Goal: Information Seeking & Learning: Find specific fact

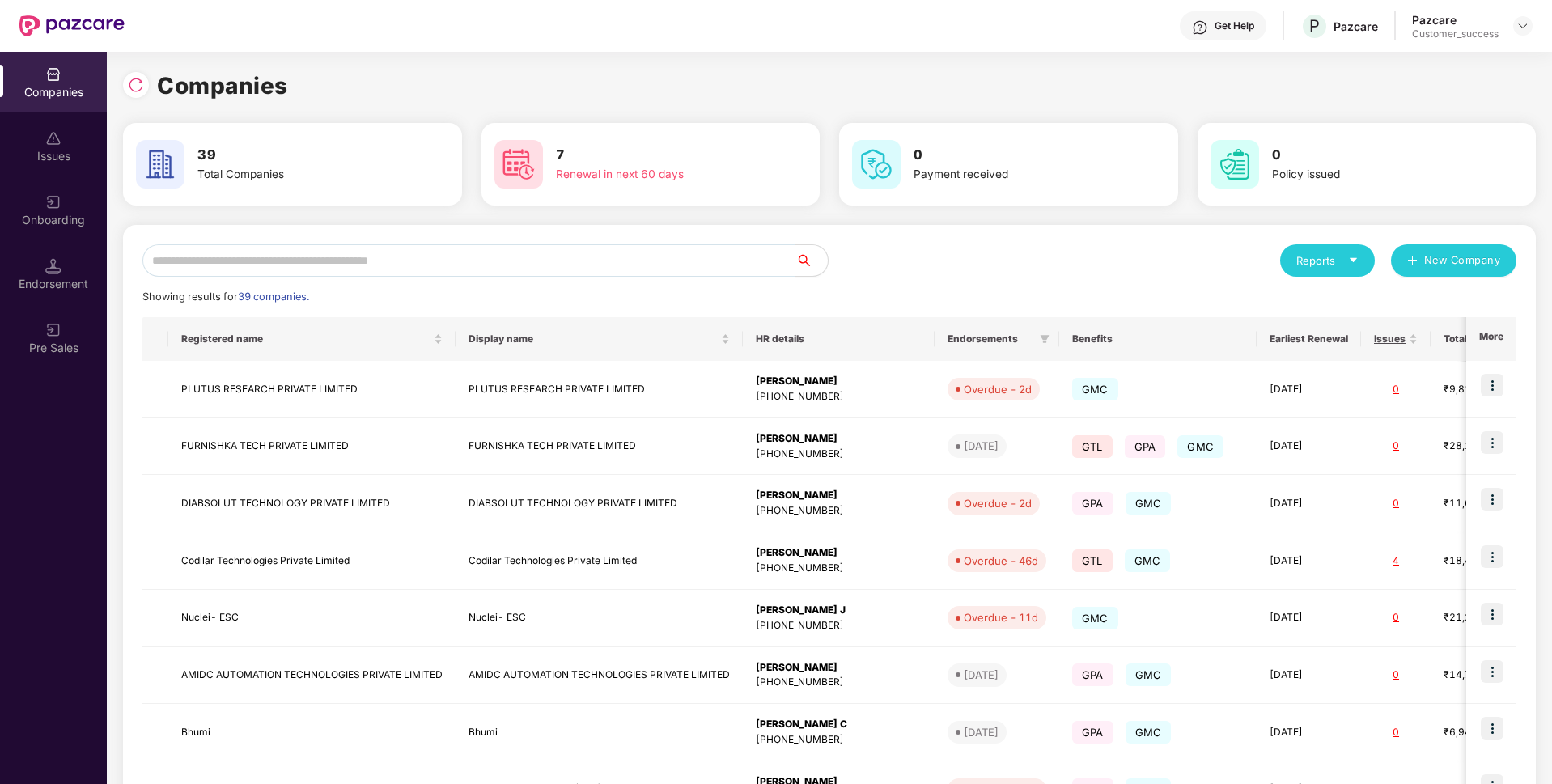
click at [566, 260] on input "text" at bounding box center [469, 261] width 653 height 33
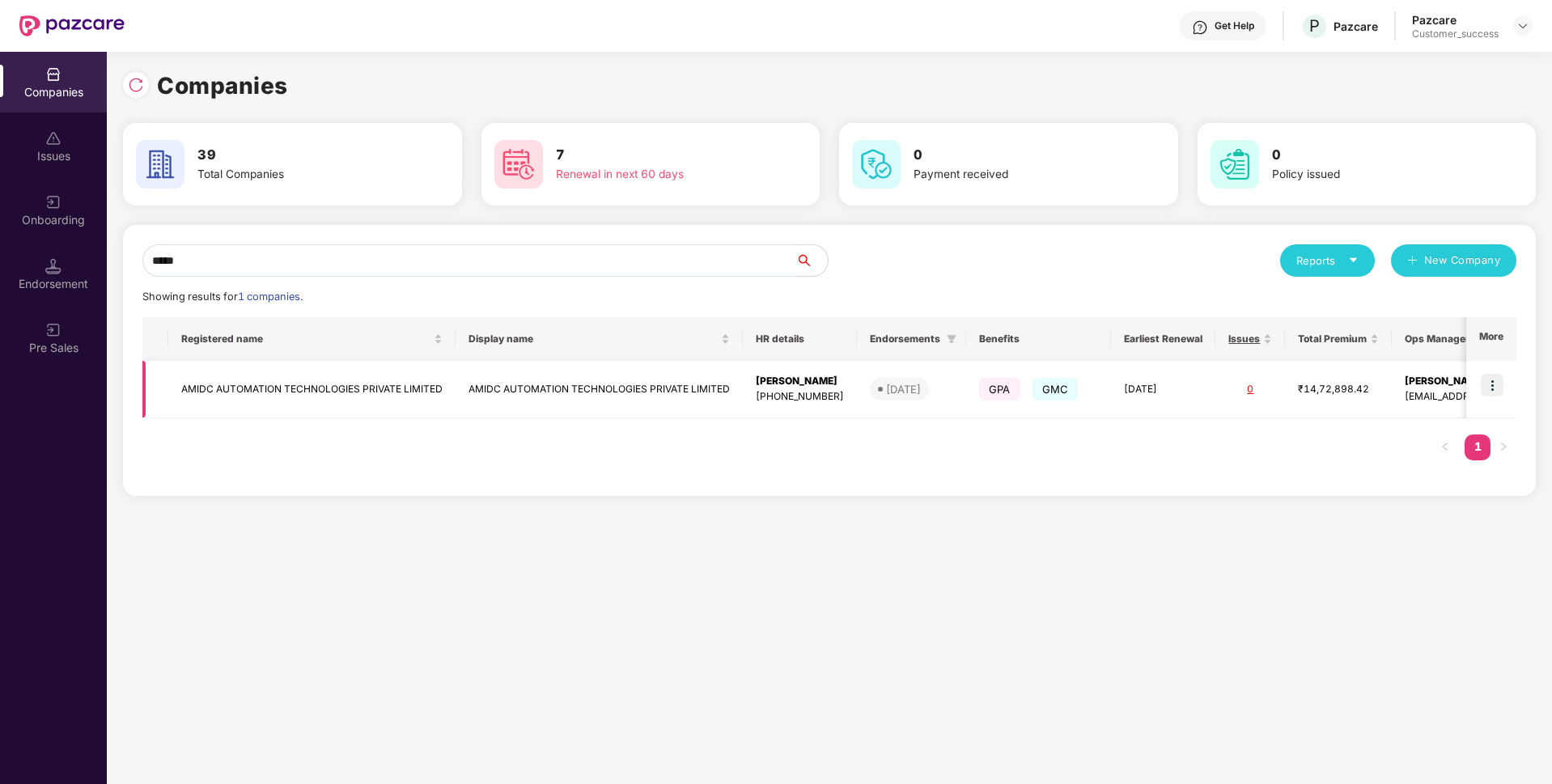
type input "*****"
click at [264, 375] on td "AMIDC AUTOMATION TECHNOLOGIES PRIVATE LIMITED" at bounding box center [312, 390] width 287 height 58
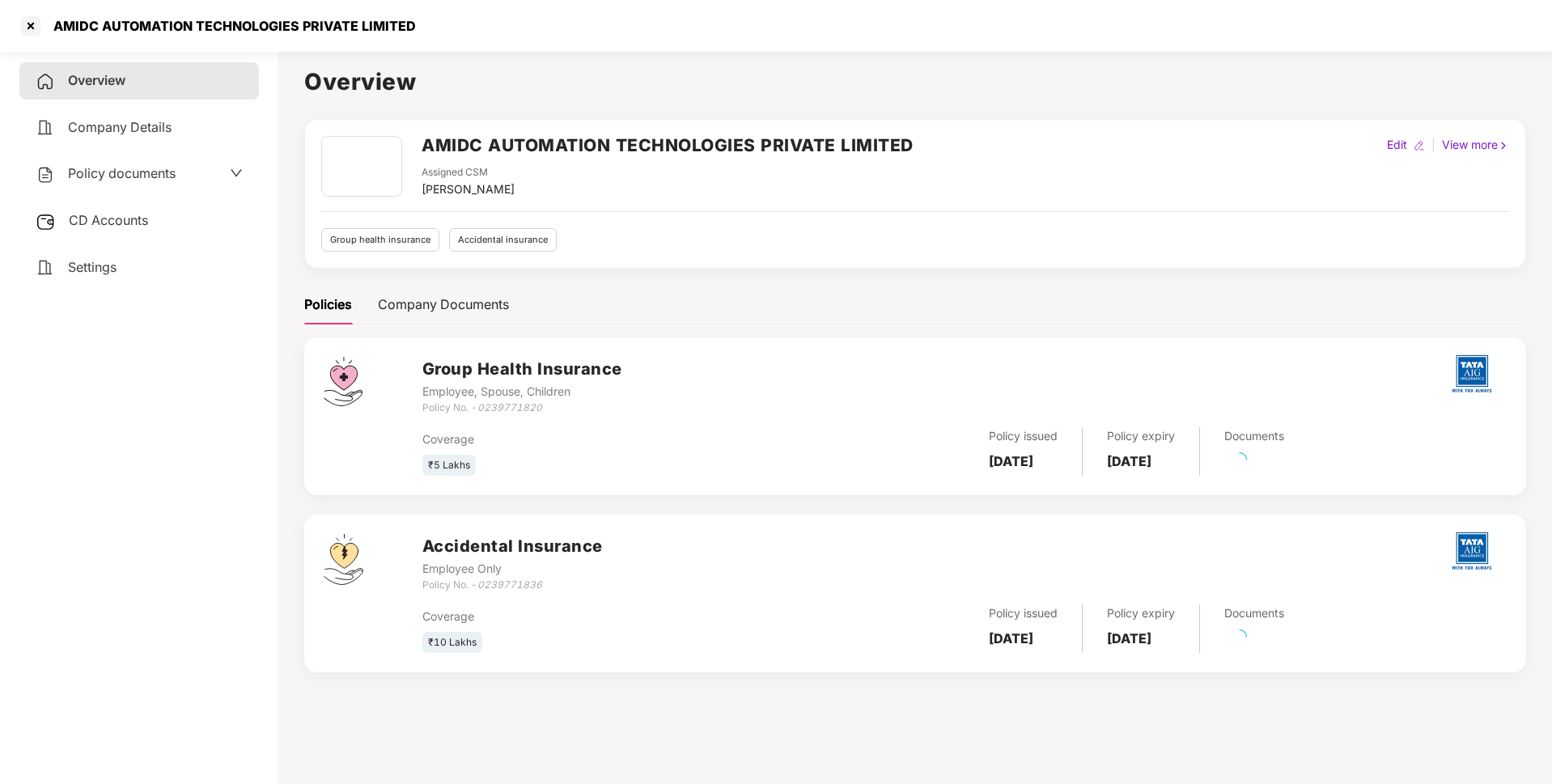
click at [235, 15] on div "AMIDC AUTOMATION TECHNOLOGIES PRIVATE LIMITED" at bounding box center [217, 25] width 398 height 26
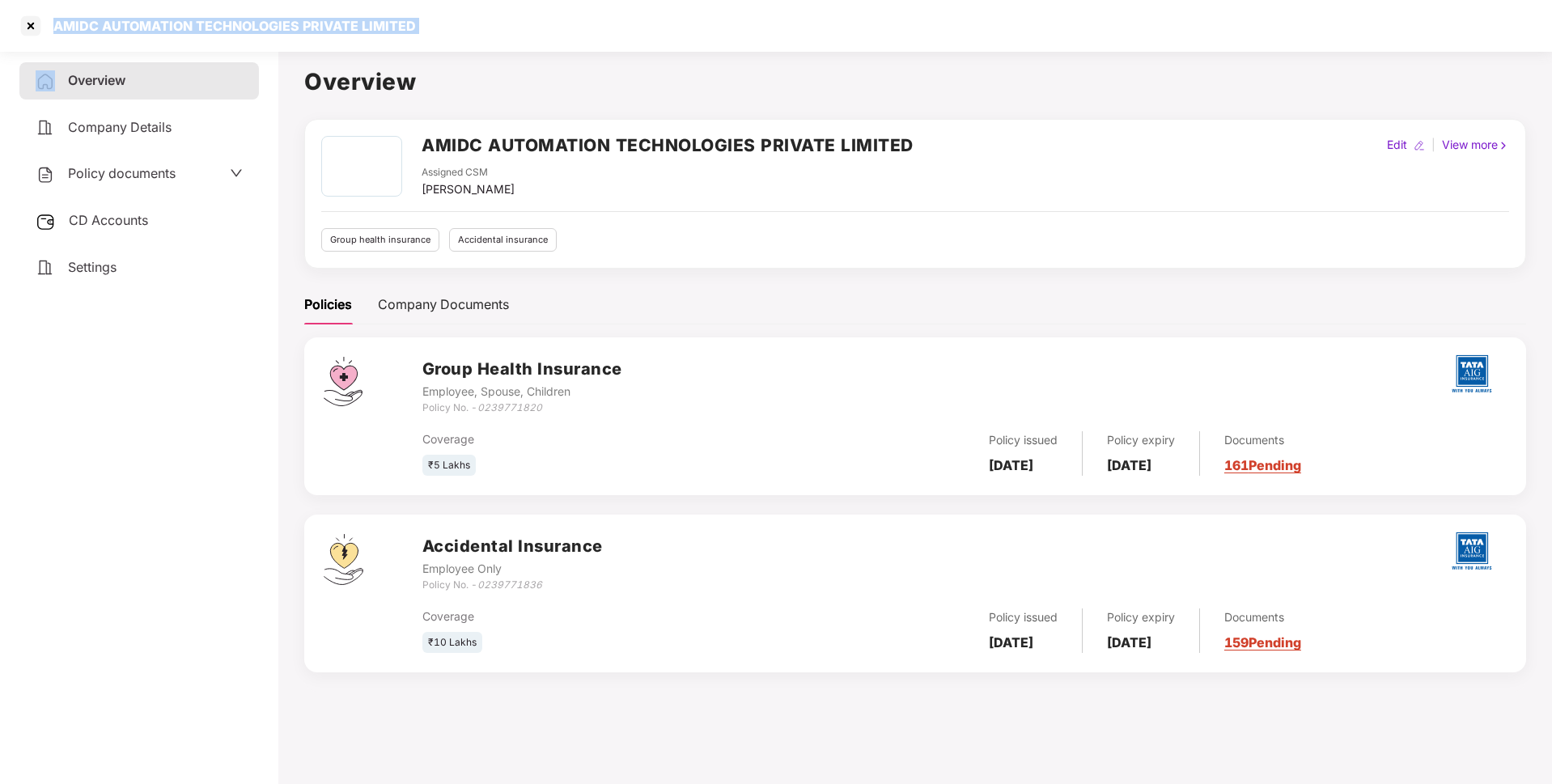
click at [235, 15] on div "AMIDC AUTOMATION TECHNOLOGIES PRIVATE LIMITED" at bounding box center [217, 25] width 398 height 26
copy div "AMIDC AUTOMATION TECHNOLOGIES PRIVATE LIMITED"
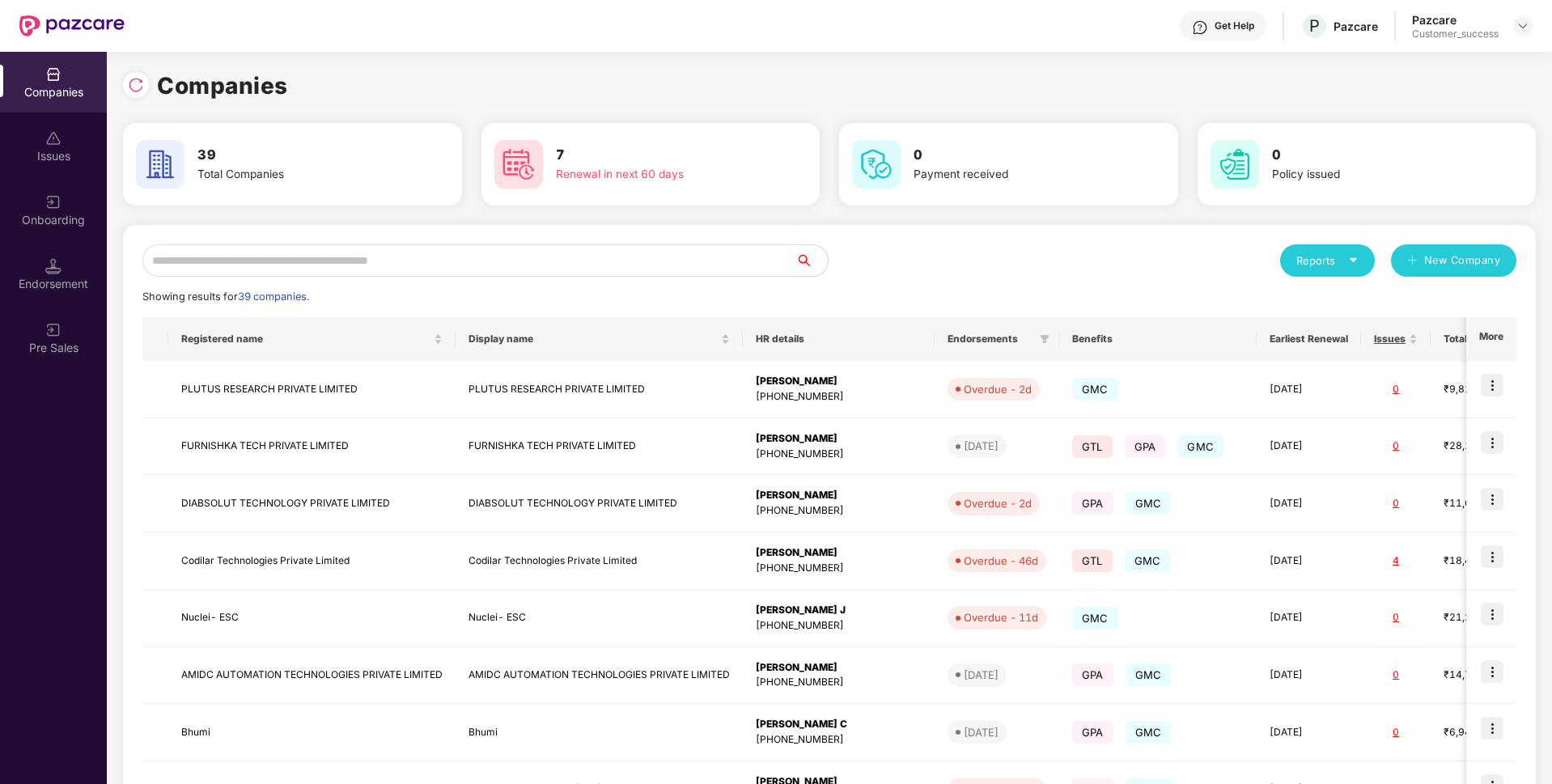
click at [369, 261] on input "text" at bounding box center [469, 261] width 653 height 33
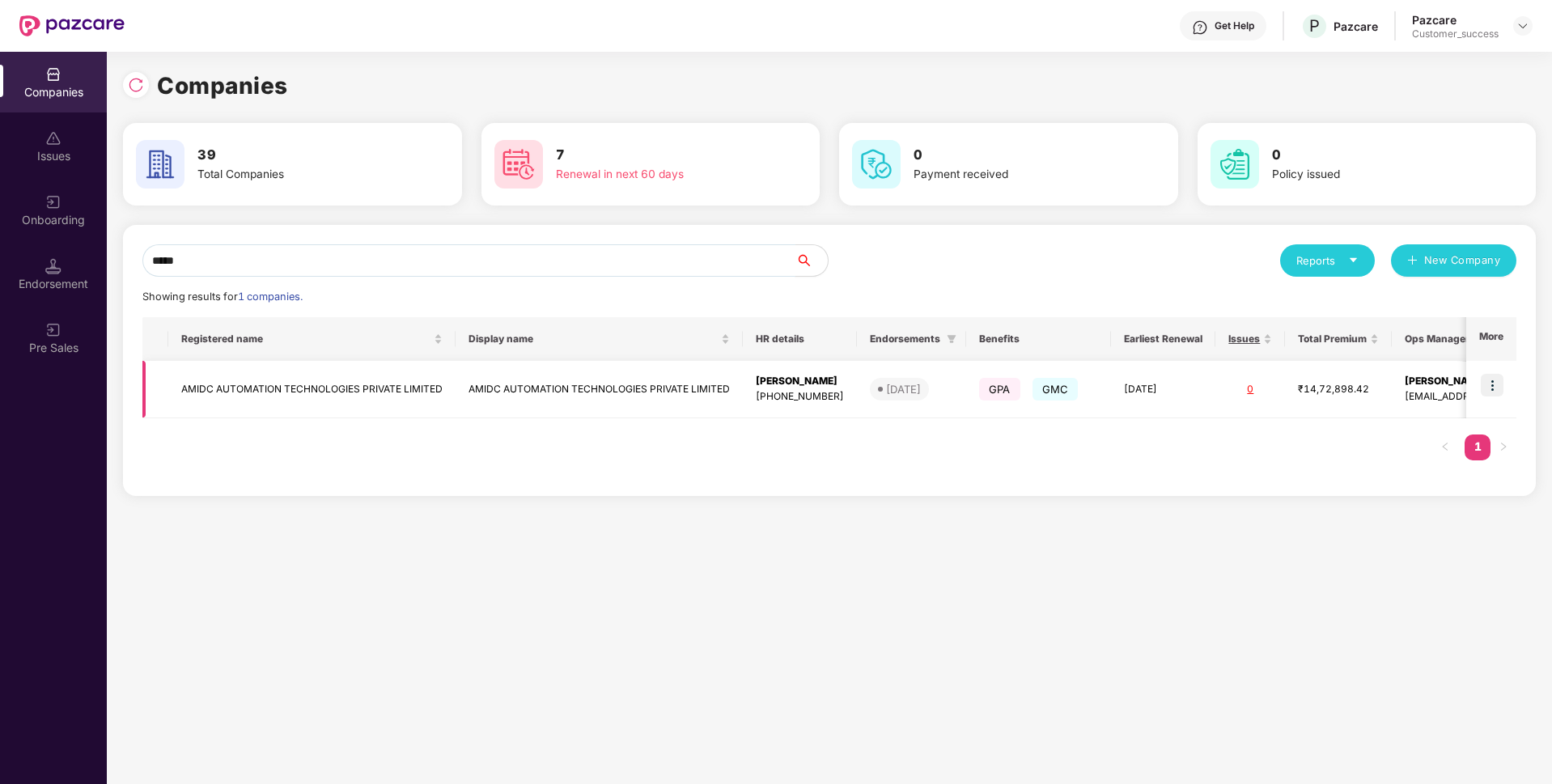
type input "*****"
click at [1497, 382] on img at bounding box center [1491, 385] width 23 height 23
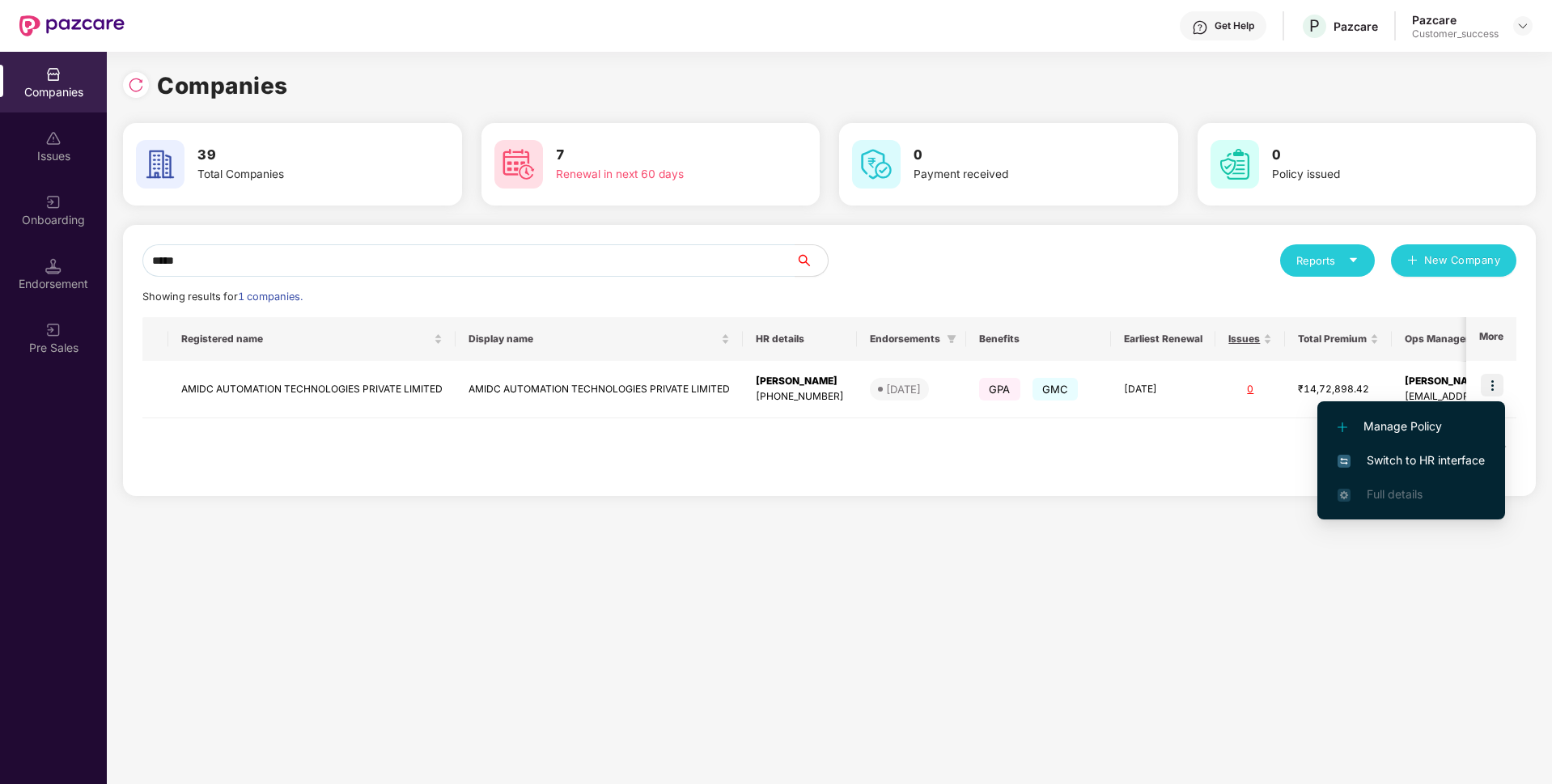
click at [1374, 454] on span "Switch to HR interface" at bounding box center [1411, 461] width 147 height 18
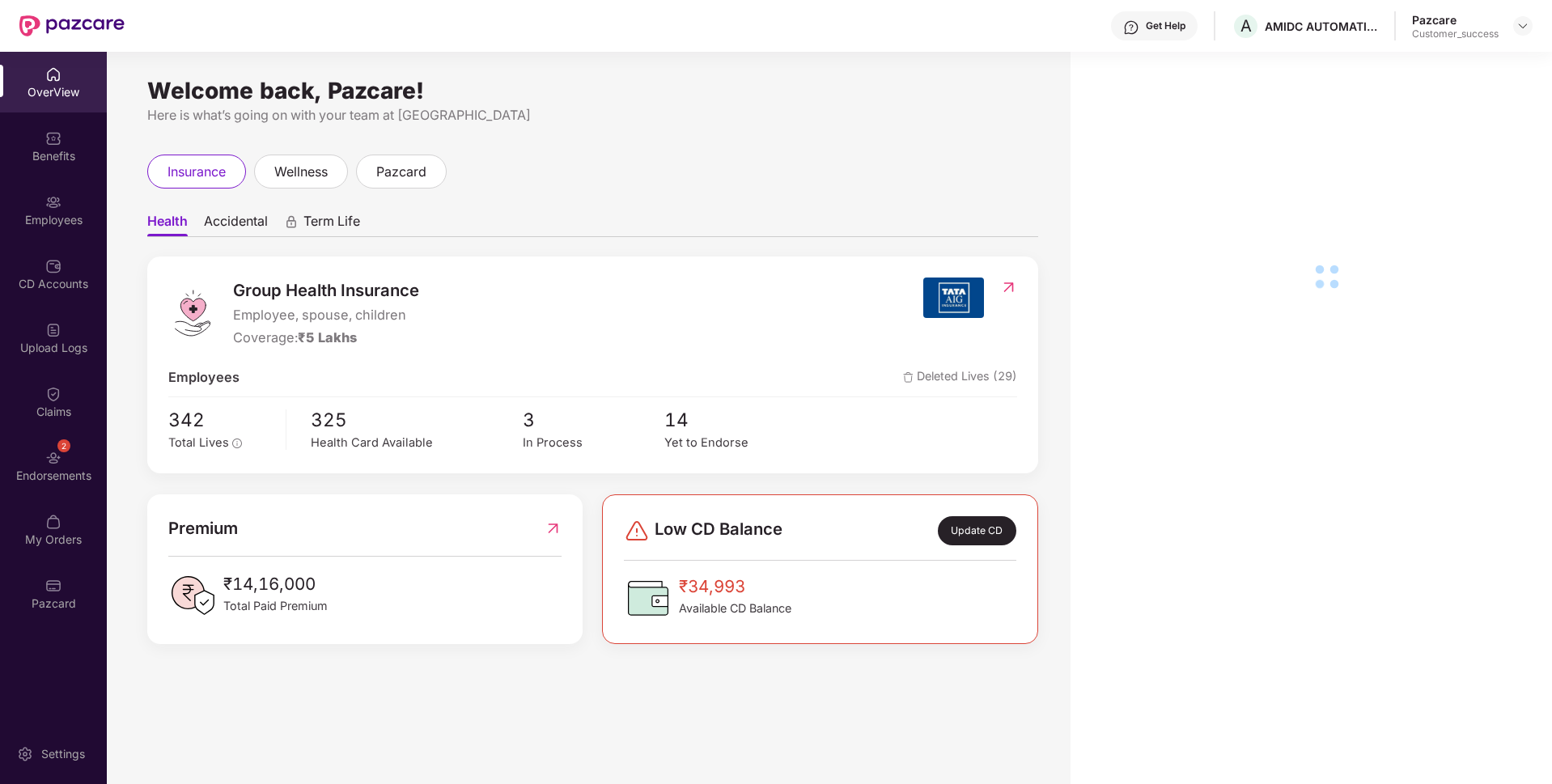
click at [26, 131] on div "Benefits" at bounding box center [53, 145] width 107 height 61
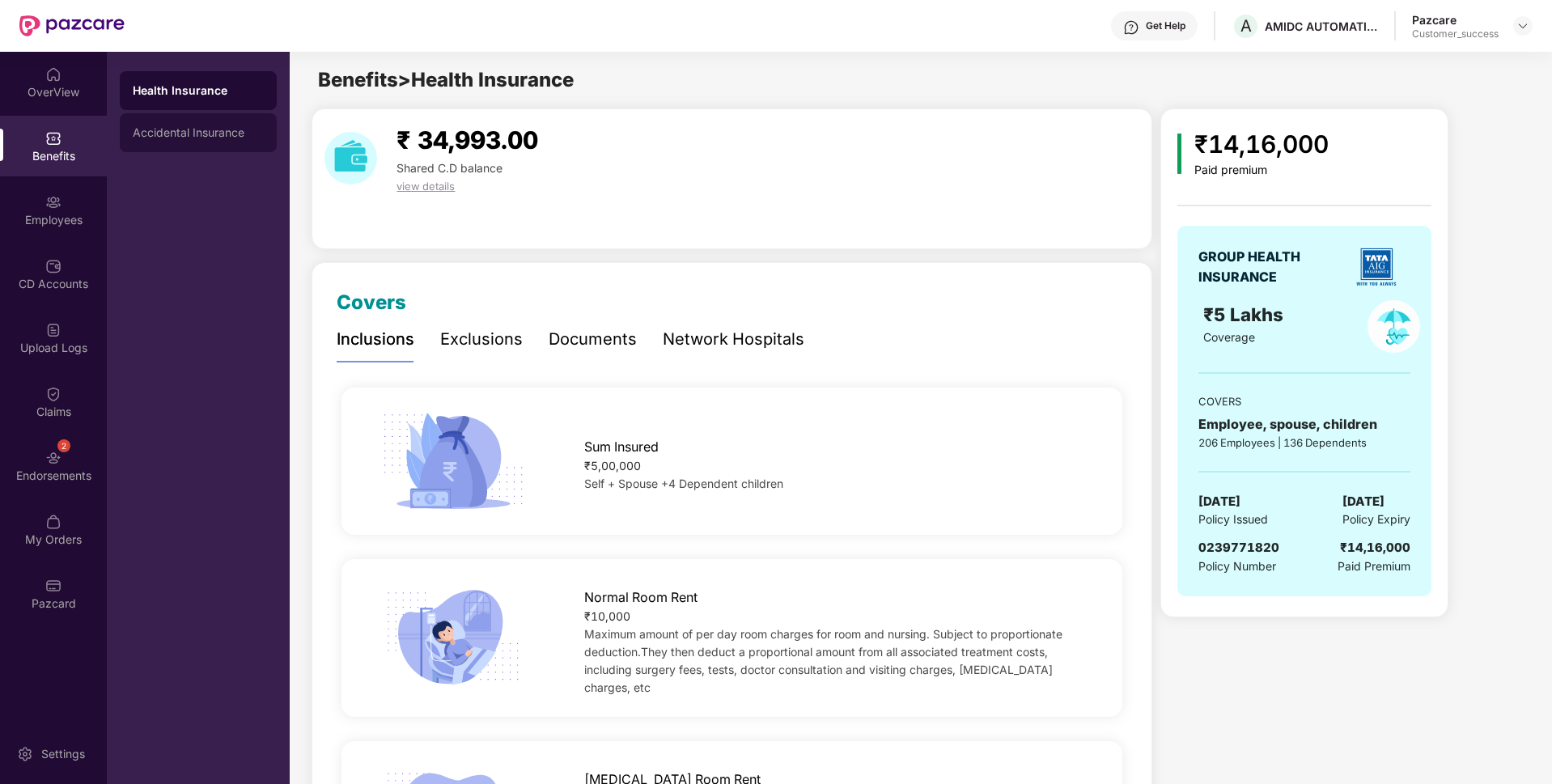
click at [221, 137] on div "Accidental Insurance" at bounding box center [198, 133] width 131 height 13
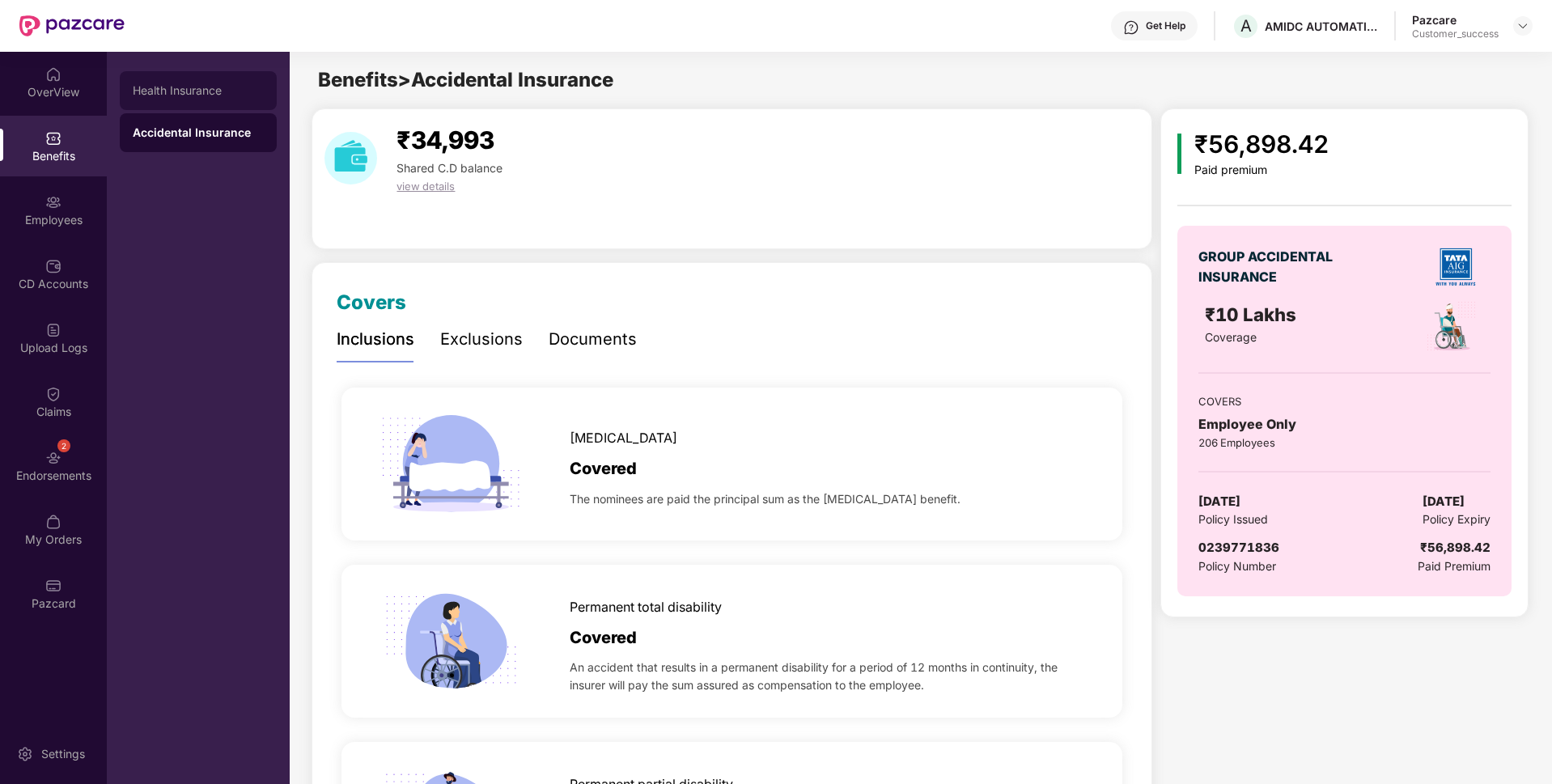
click at [165, 98] on div "Health Insurance" at bounding box center [199, 90] width 157 height 39
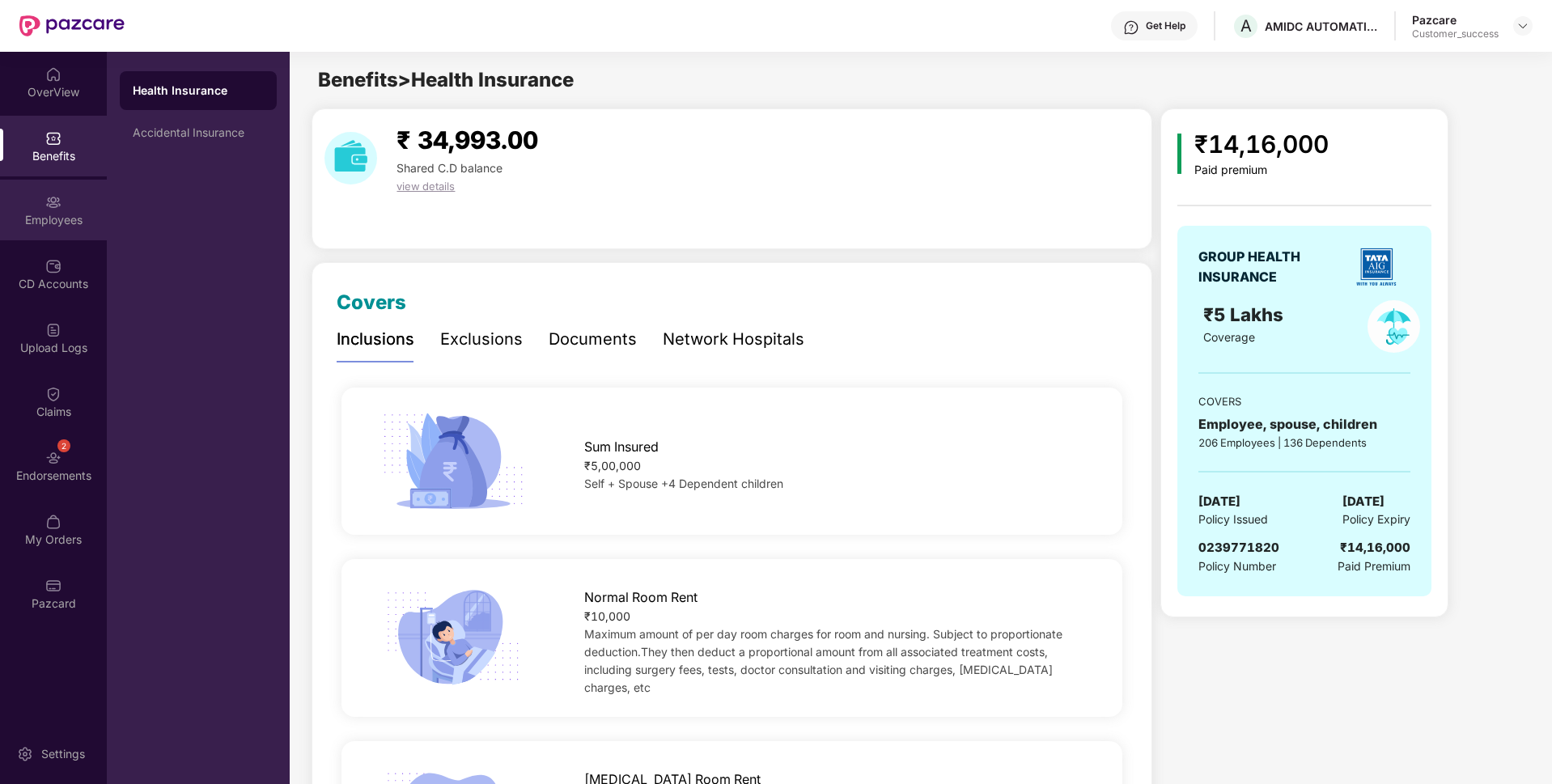
click at [12, 191] on div "Employees" at bounding box center [53, 210] width 107 height 61
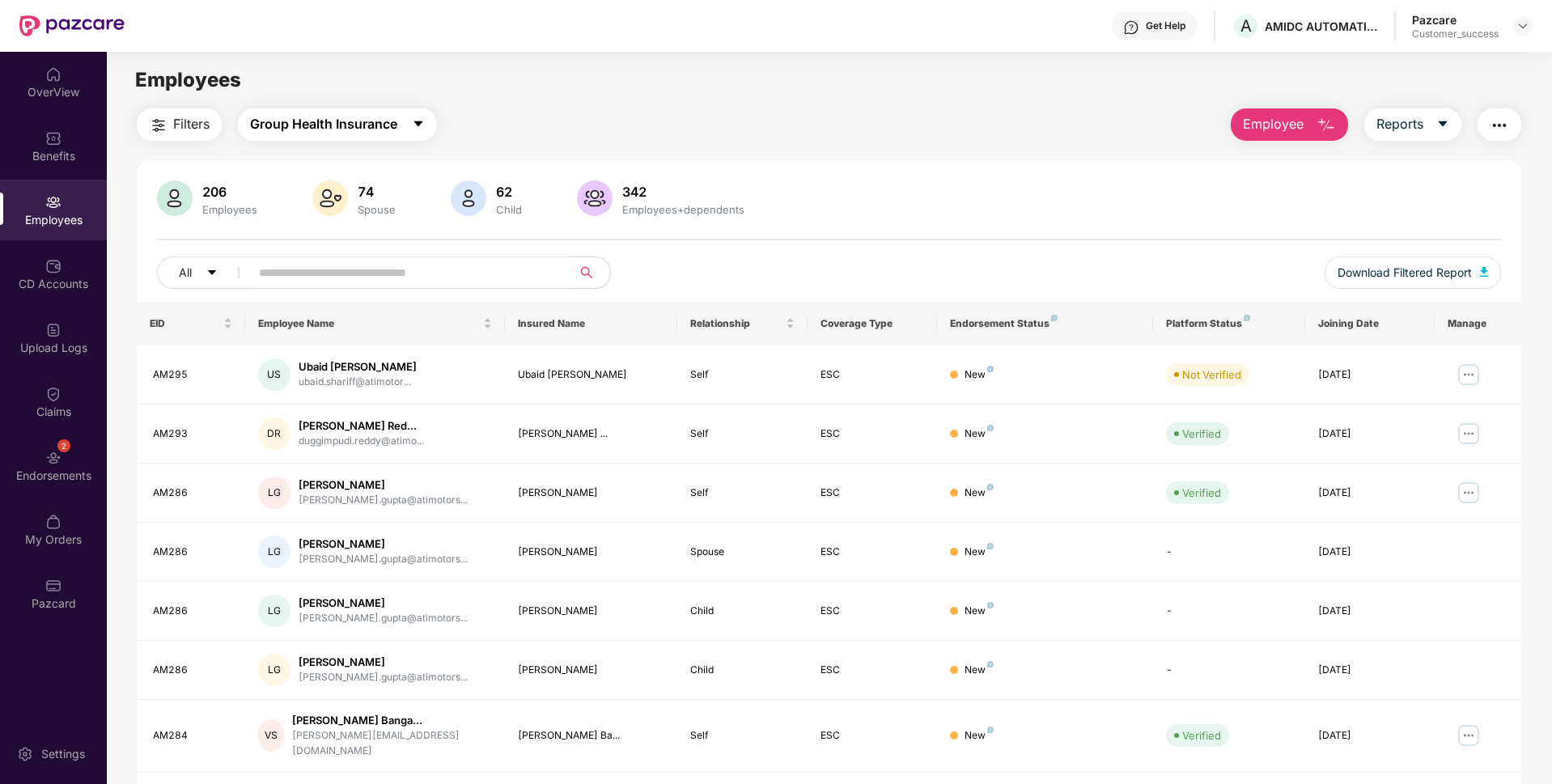
click at [324, 134] on span "Group Health Insurance" at bounding box center [323, 124] width 147 height 20
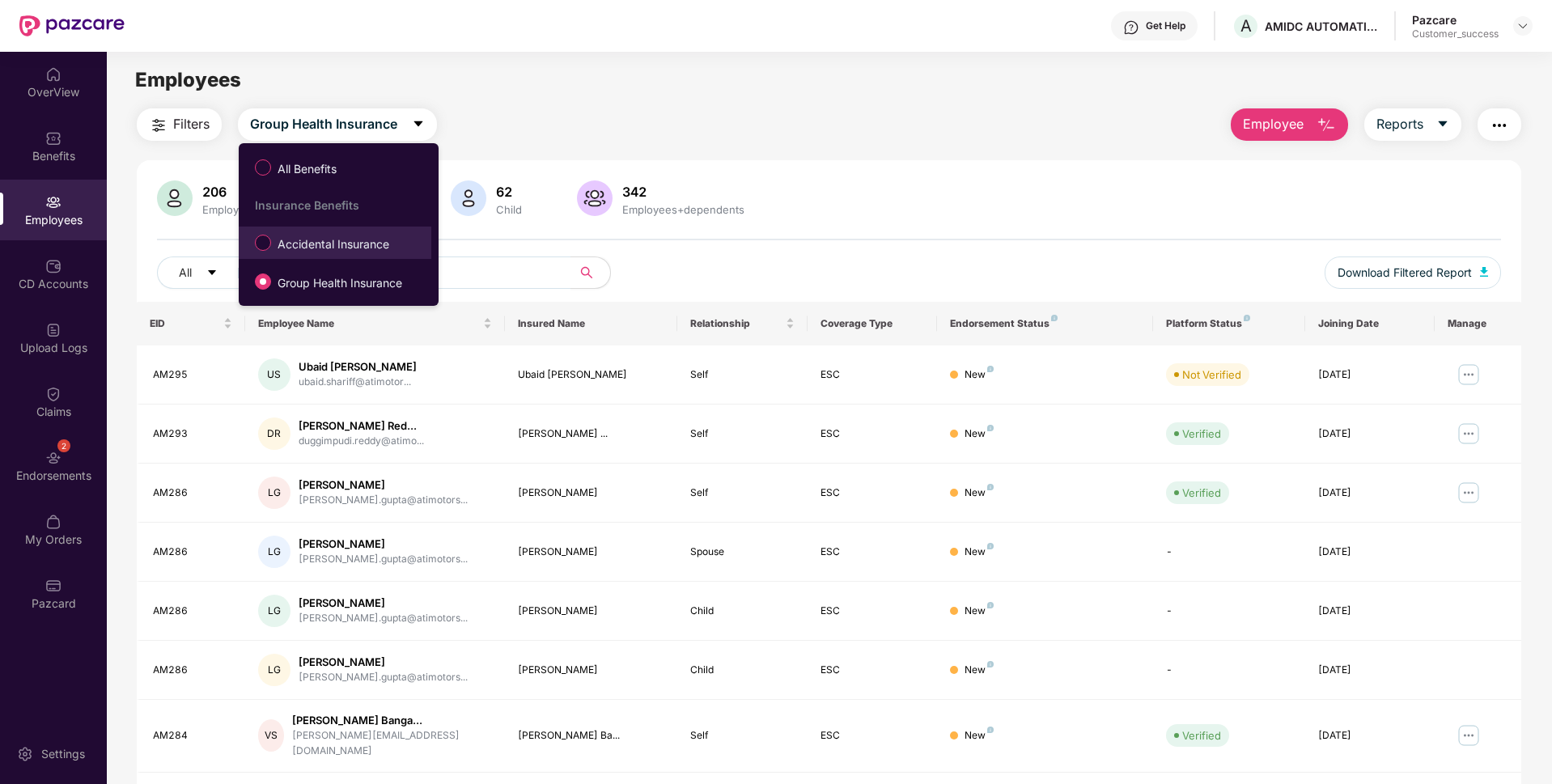
click at [345, 246] on span "Accidental Insurance" at bounding box center [333, 245] width 125 height 18
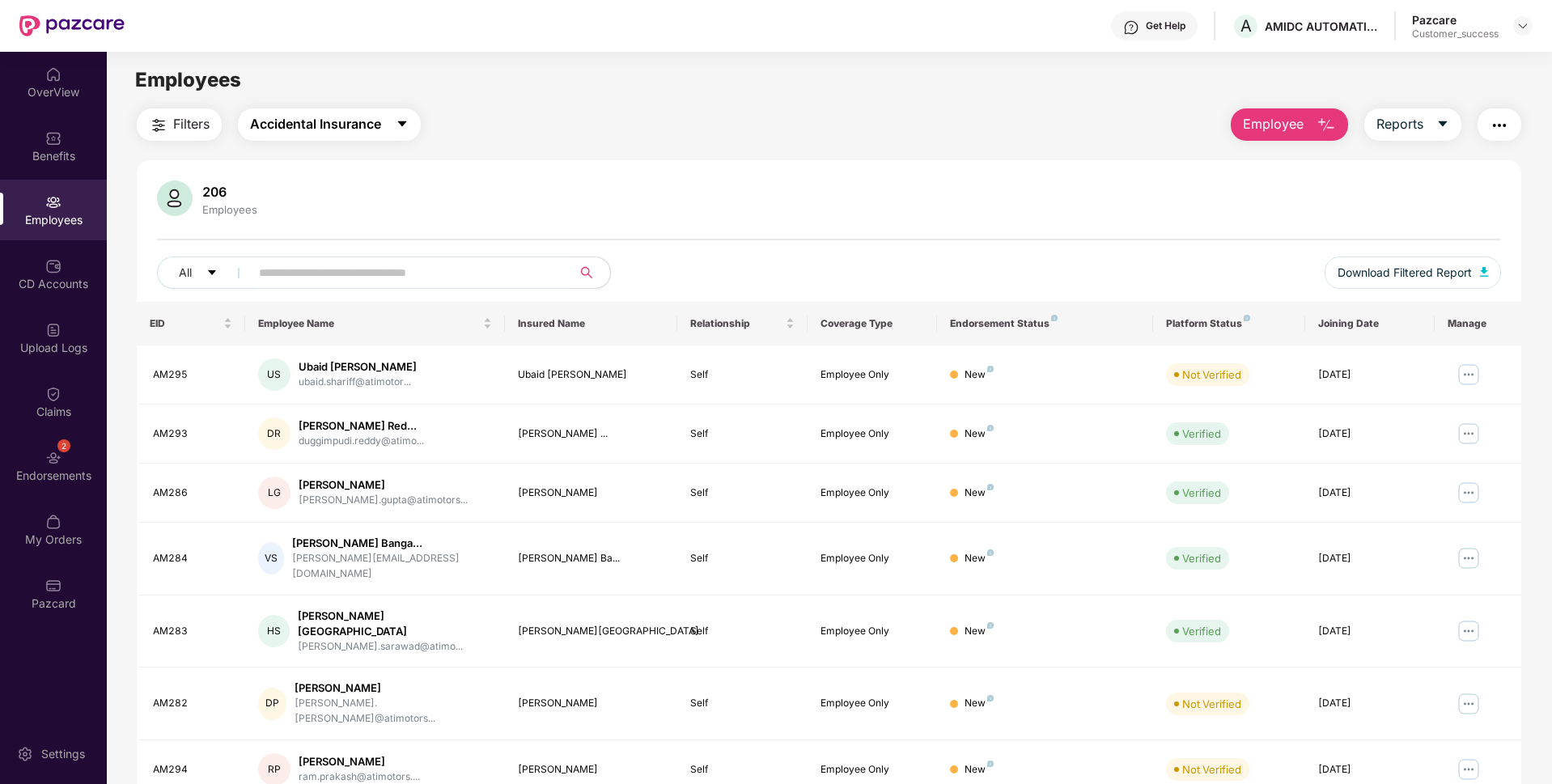
click at [293, 132] on span "Accidental Insurance" at bounding box center [315, 124] width 131 height 20
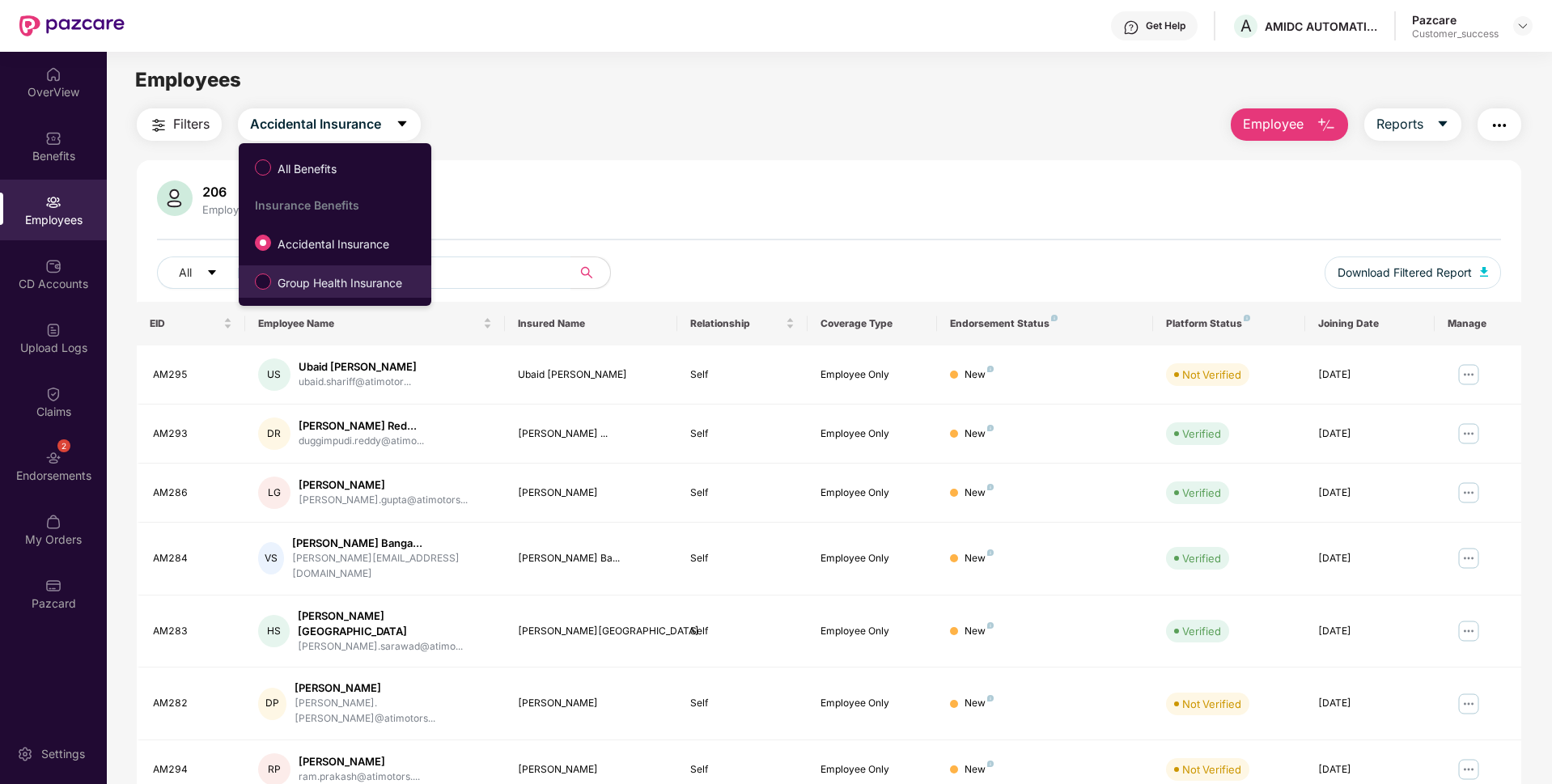
click at [306, 275] on span "Group Health Insurance" at bounding box center [340, 284] width 137 height 18
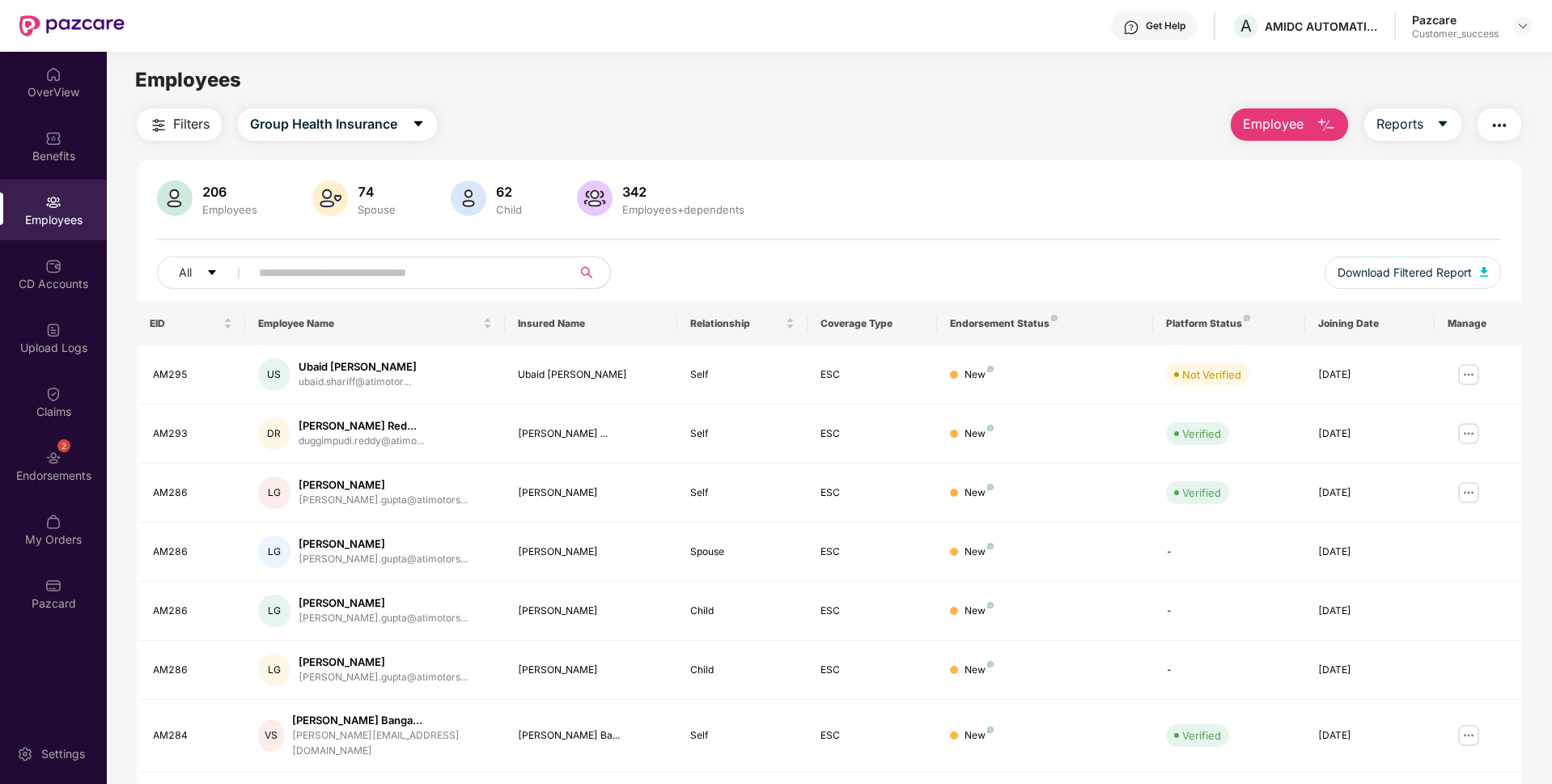
click at [1267, 113] on button "Employee" at bounding box center [1290, 125] width 117 height 33
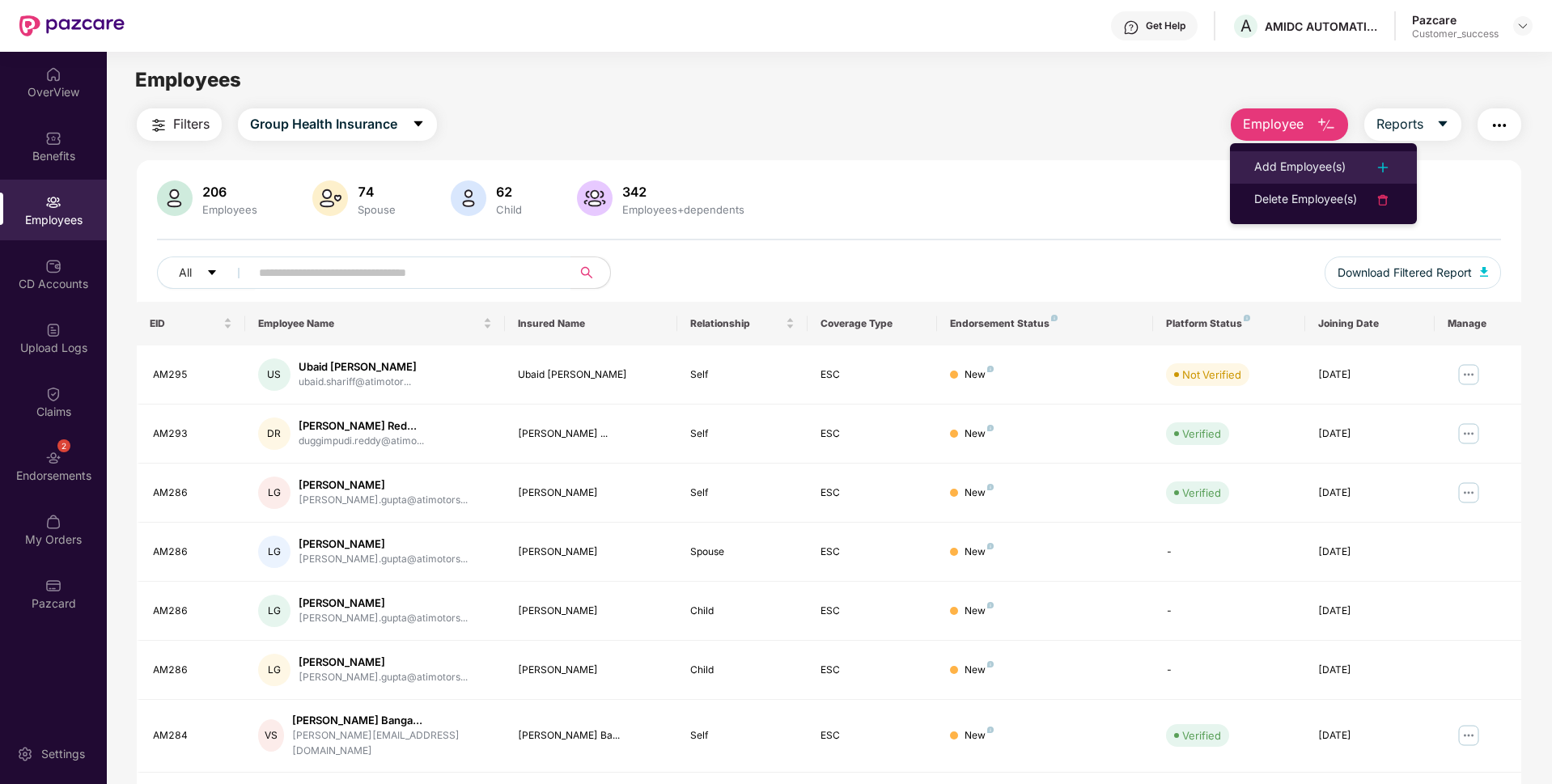
click at [1266, 168] on div "Add Employee(s)" at bounding box center [1300, 168] width 91 height 20
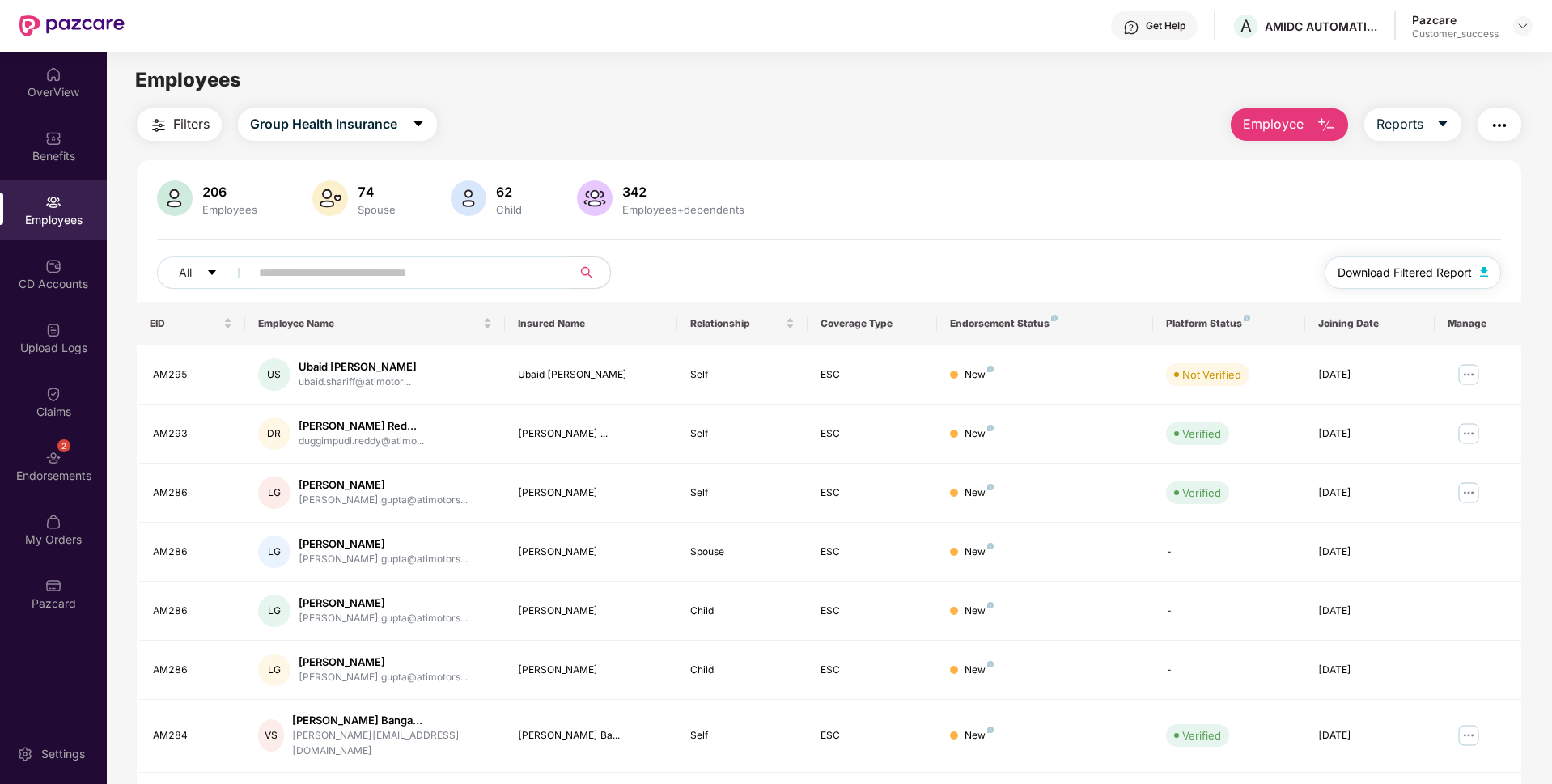
click at [1364, 273] on span "Download Filtered Report" at bounding box center [1405, 273] width 135 height 18
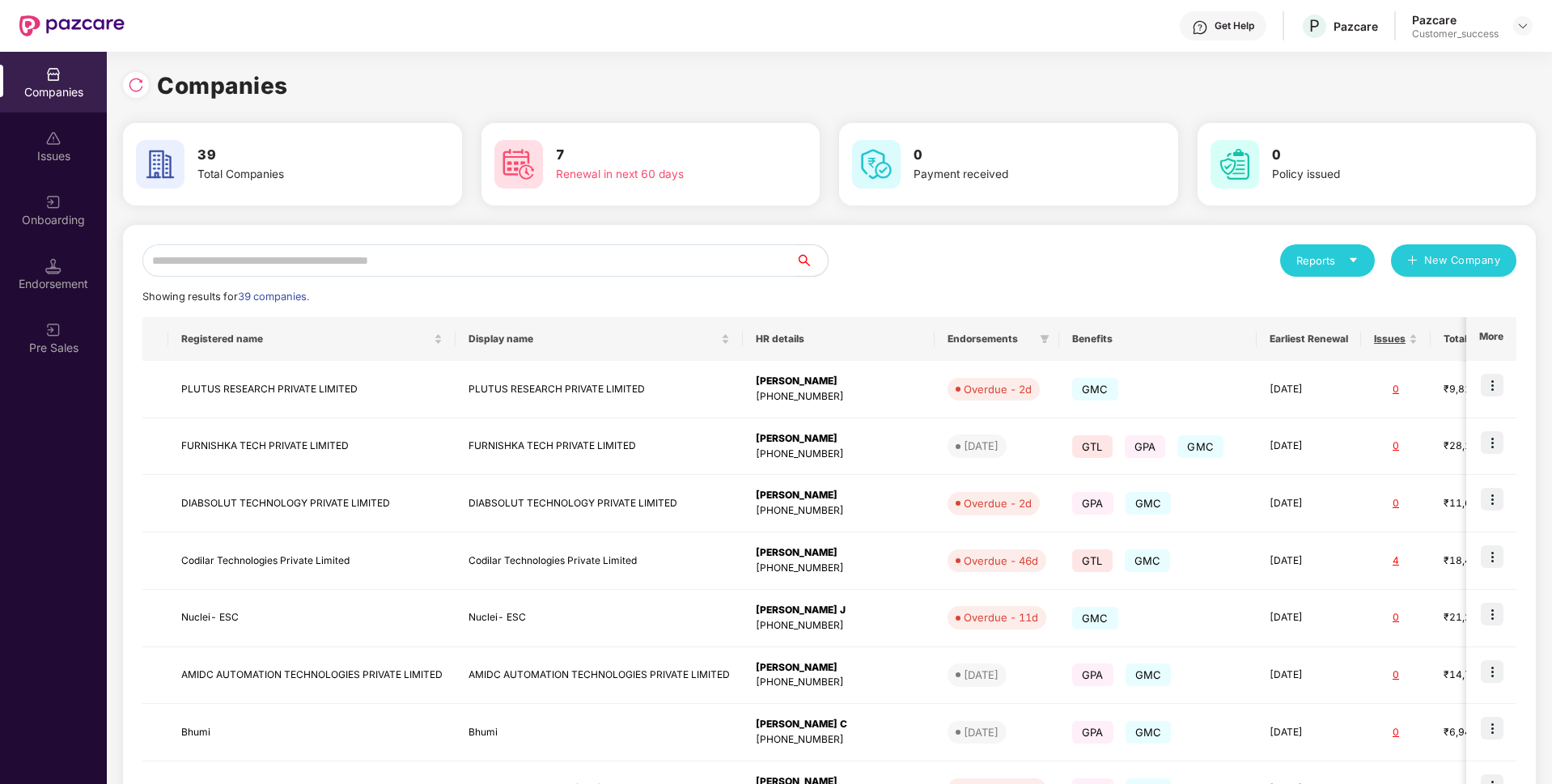
click at [571, 267] on input "text" at bounding box center [469, 261] width 653 height 33
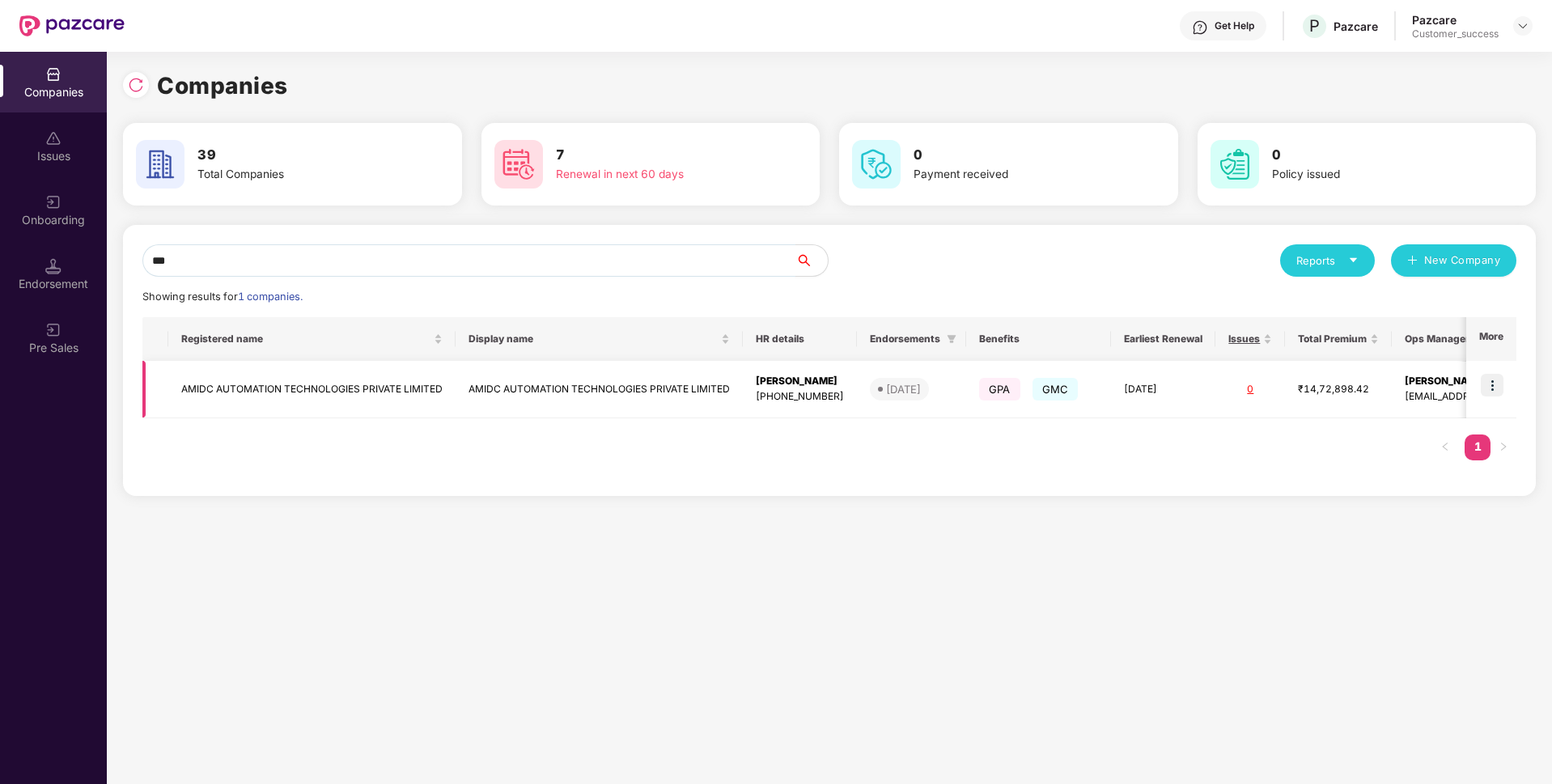
type input "***"
click at [1492, 385] on img at bounding box center [1491, 385] width 23 height 23
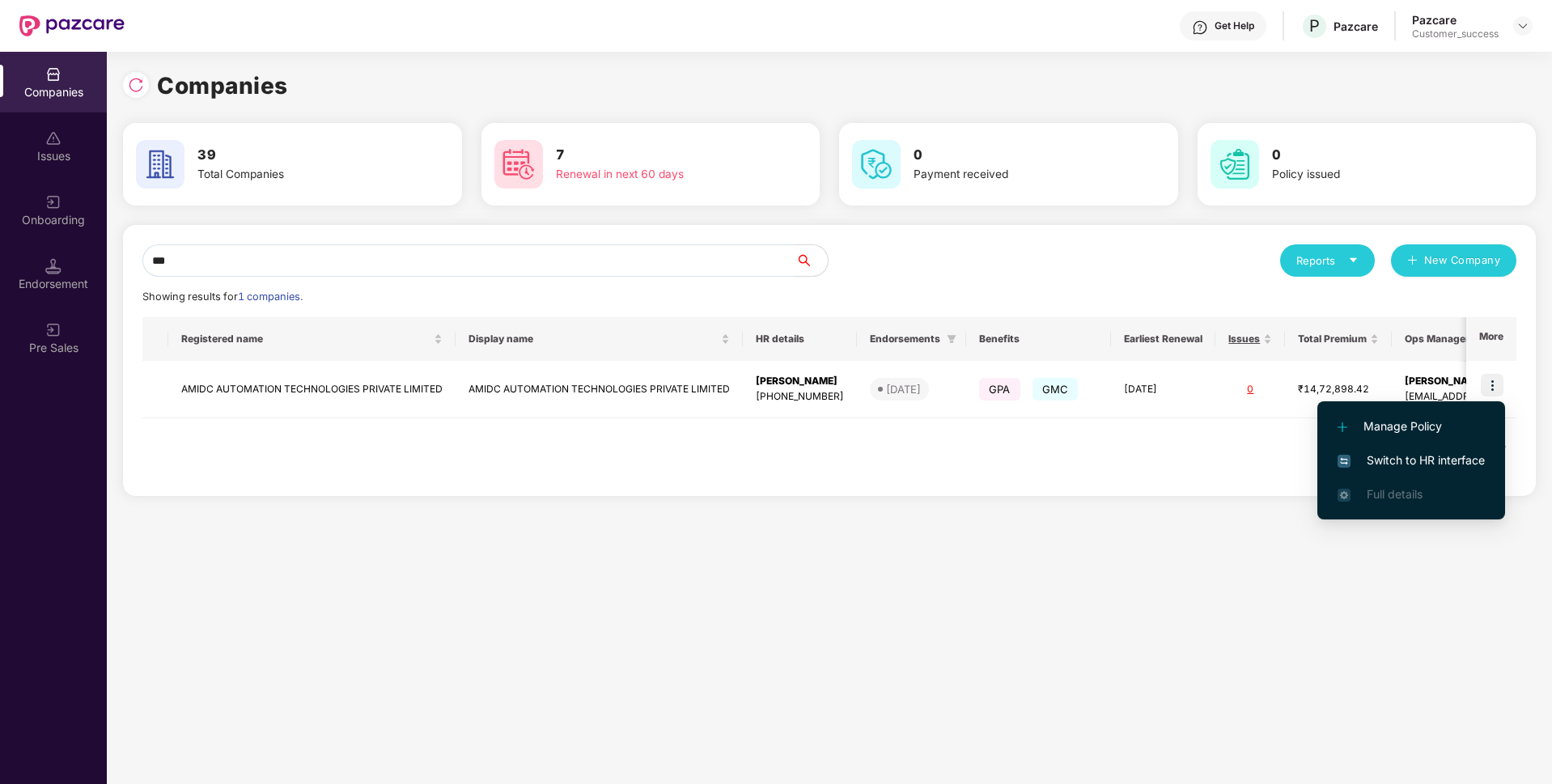
click at [1354, 462] on span "Switch to HR interface" at bounding box center [1411, 461] width 147 height 18
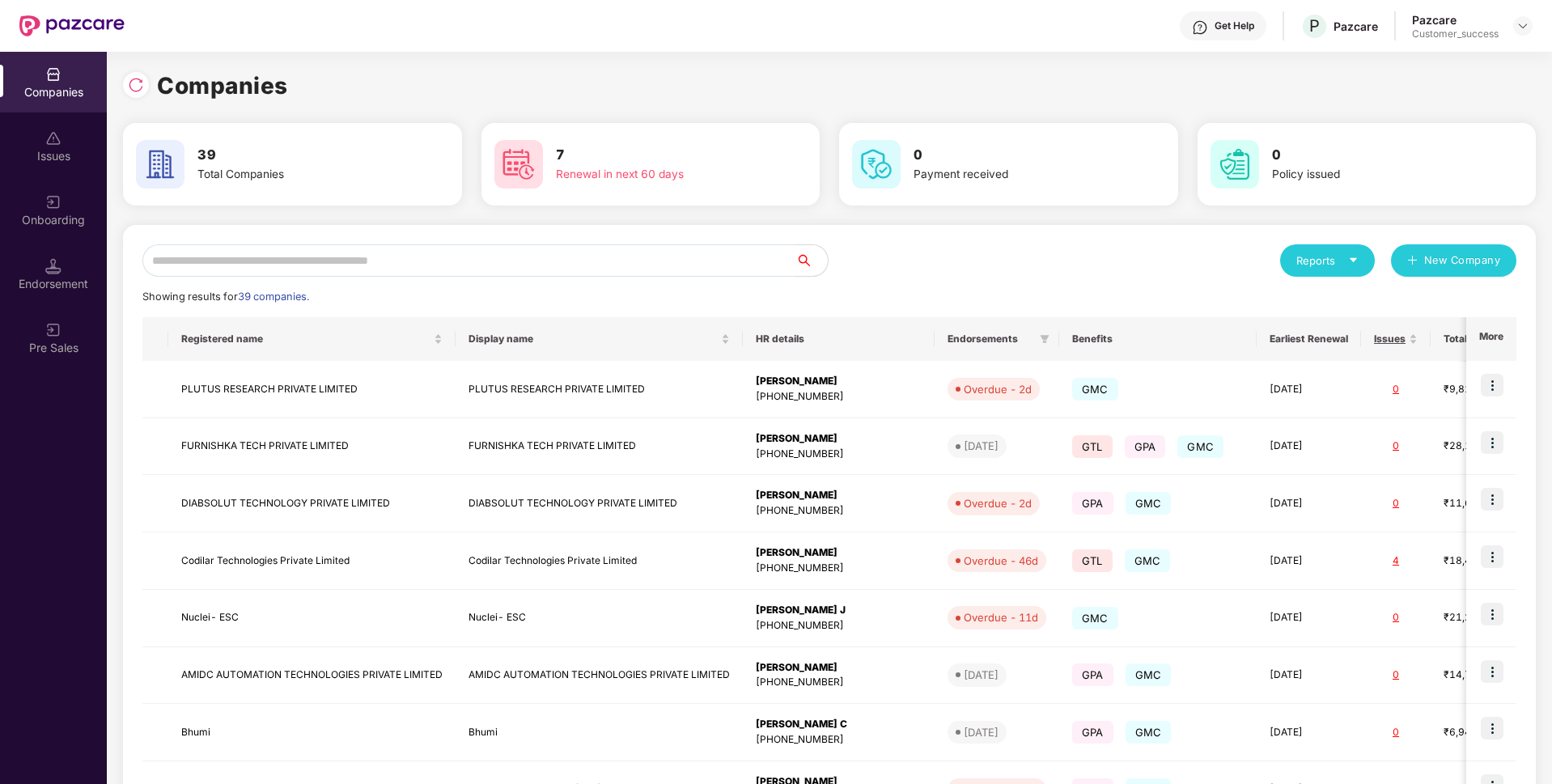
click at [324, 271] on input "text" at bounding box center [469, 261] width 653 height 33
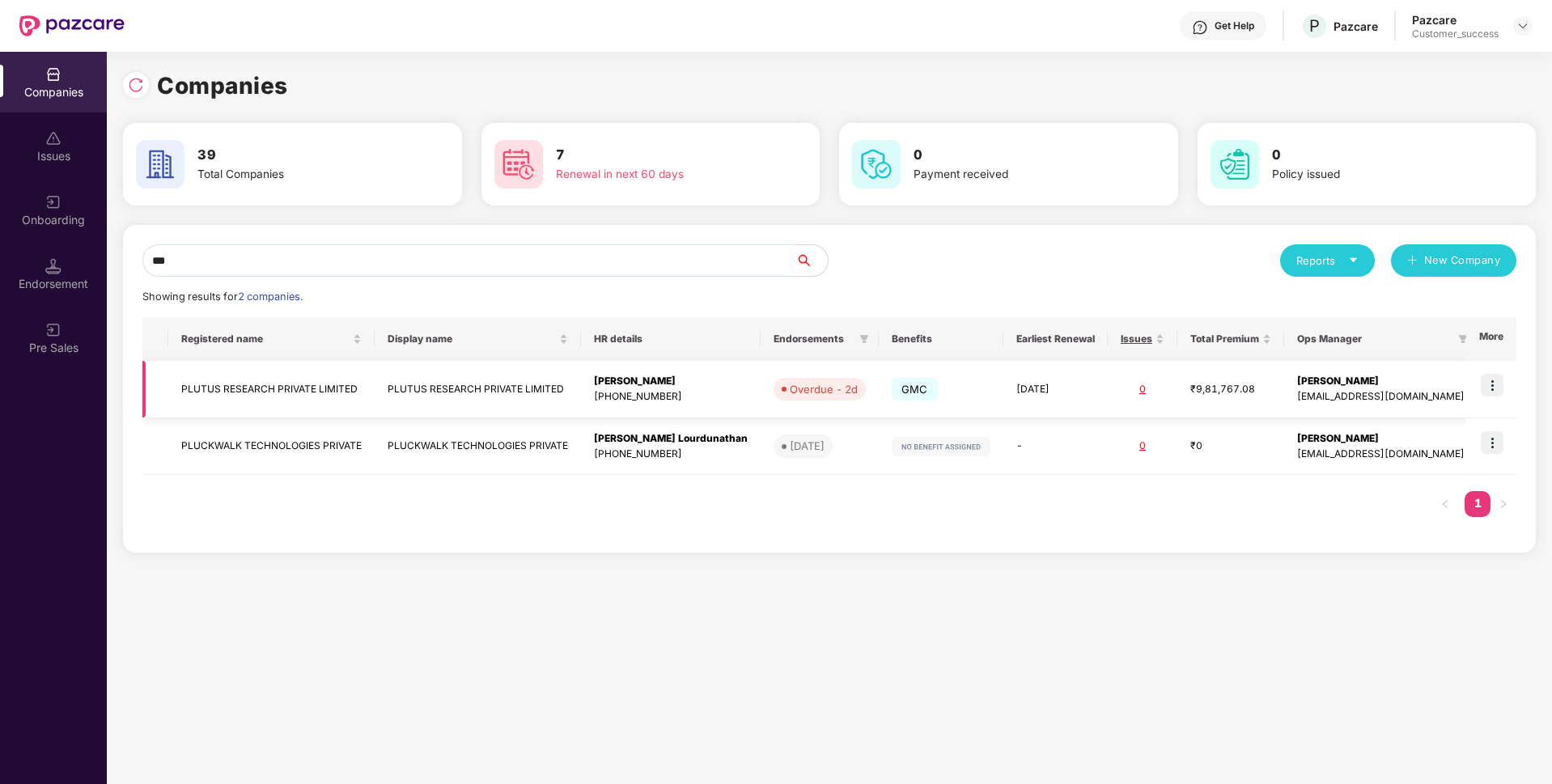
type input "***"
click at [297, 382] on td "PLUTUS RESEARCH PRIVATE LIMITED" at bounding box center [271, 390] width 206 height 58
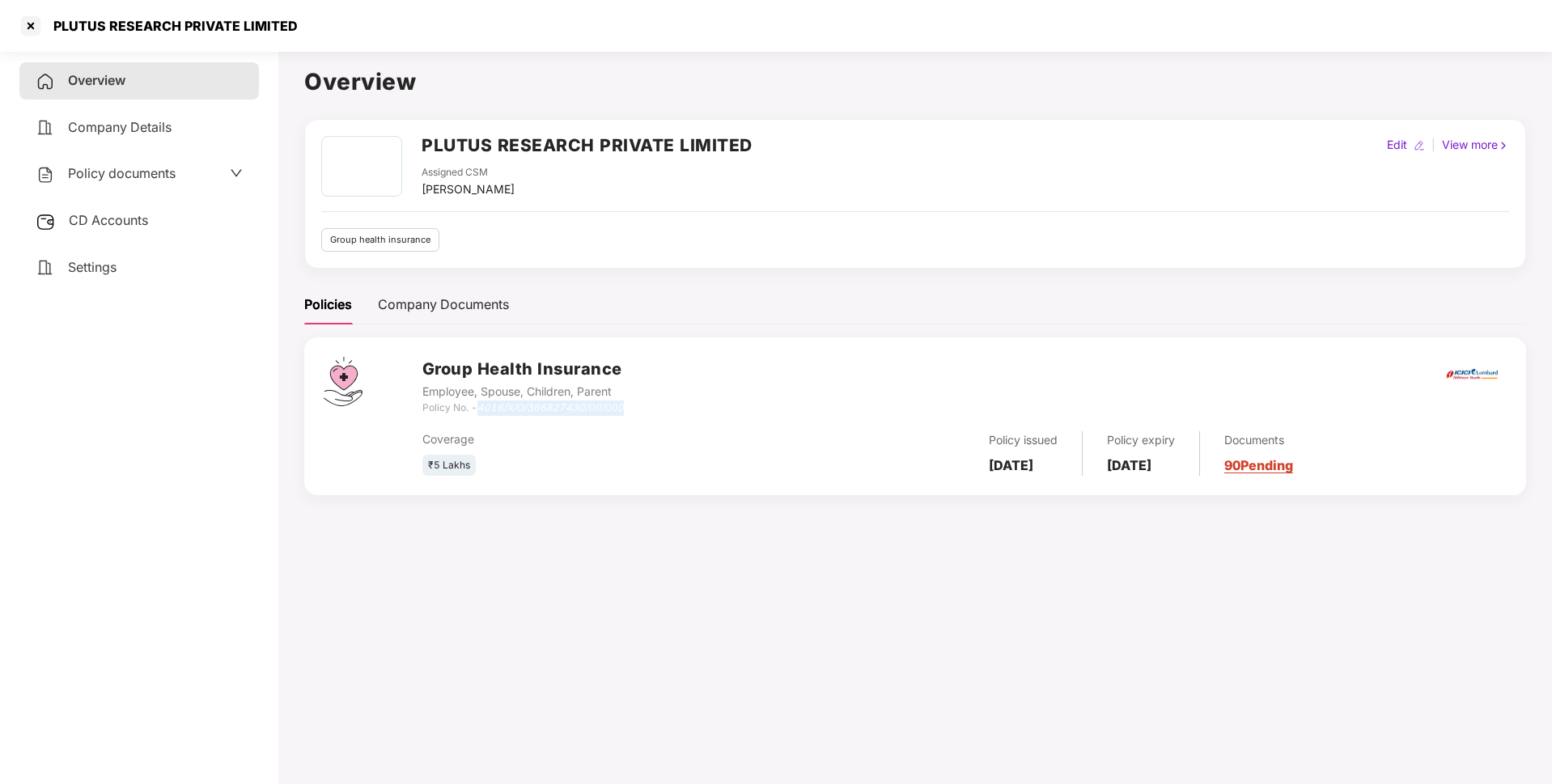
drag, startPoint x: 481, startPoint y: 408, endPoint x: 719, endPoint y: 400, distance: 238.1
click at [719, 400] on div "Group Health Insurance Employee, Spouse, Children, Parent Policy No. - 4016/X/O…" at bounding box center [965, 386] width 1084 height 59
copy icon "4016/X/O/366827430/00/000"
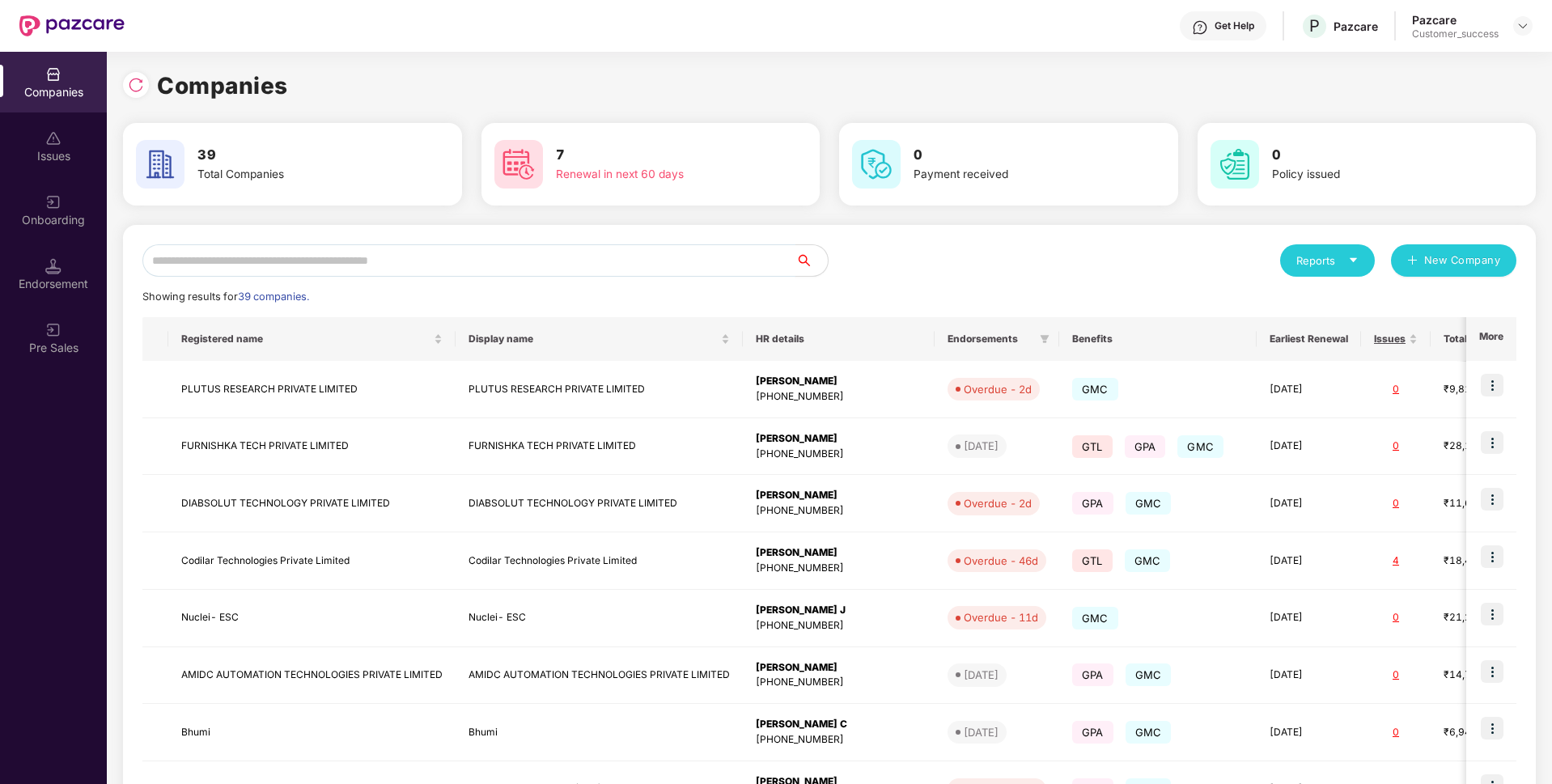
click at [389, 261] on input "text" at bounding box center [469, 261] width 653 height 33
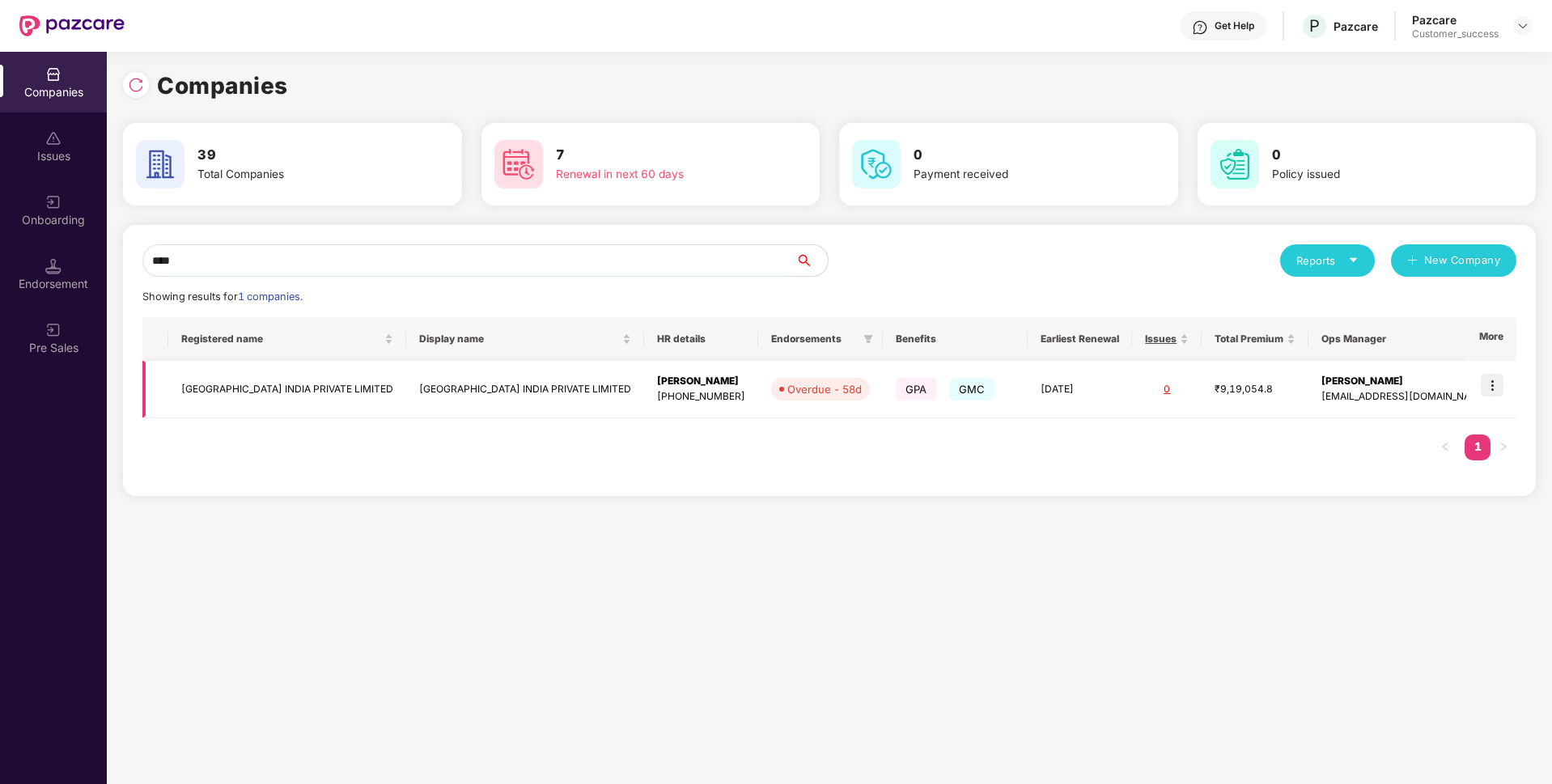
type input "****"
click at [276, 405] on td "[GEOGRAPHIC_DATA] INDIA PRIVATE LIMITED" at bounding box center [286, 390] width 238 height 58
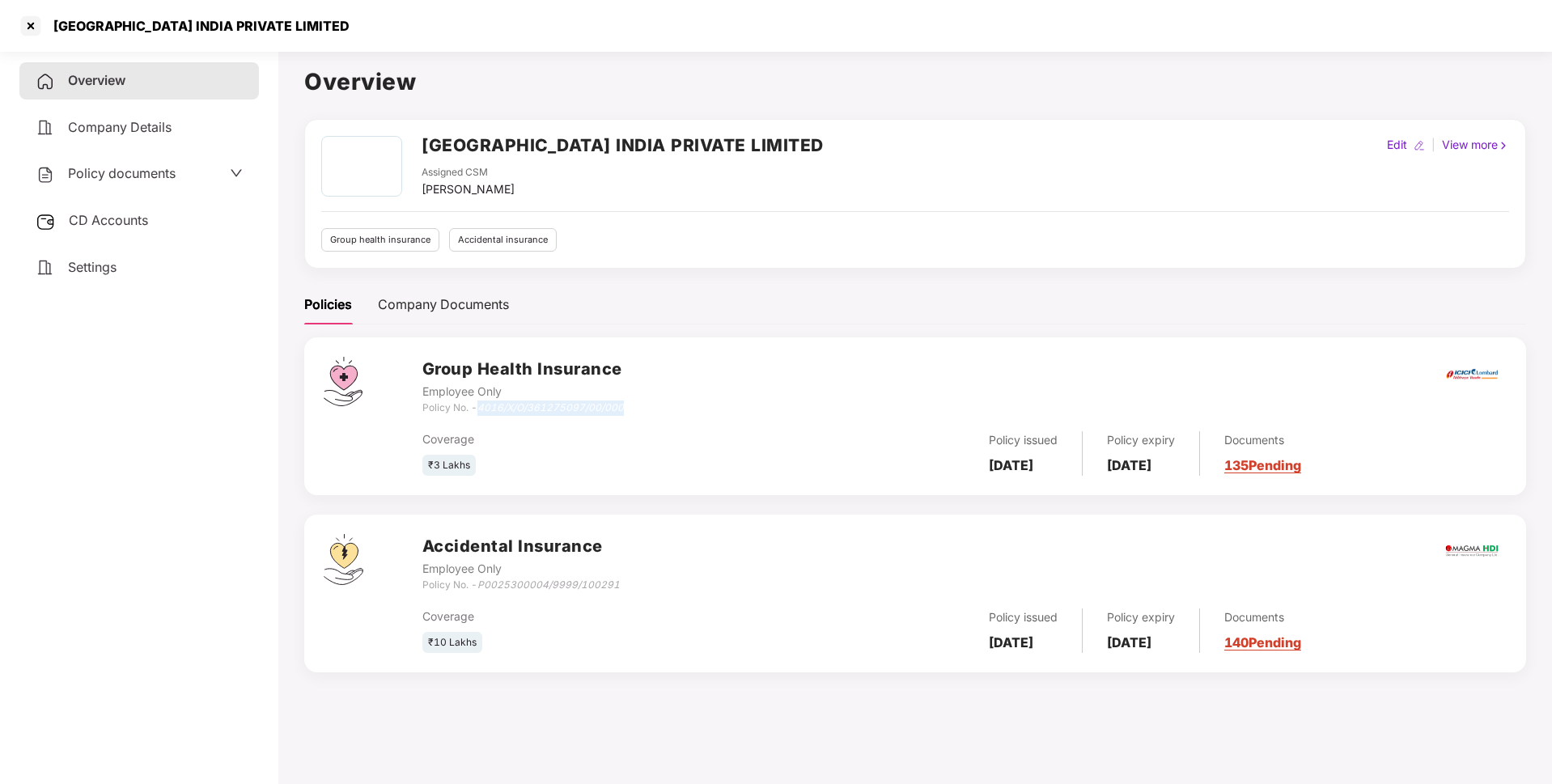
drag, startPoint x: 481, startPoint y: 408, endPoint x: 674, endPoint y: 410, distance: 193.0
click at [674, 410] on div "Group Health Insurance Employee Only Policy No. - 4016/X/O/361275097/00/000" at bounding box center [965, 386] width 1084 height 59
copy icon "4016/X/O/361275097/00/000"
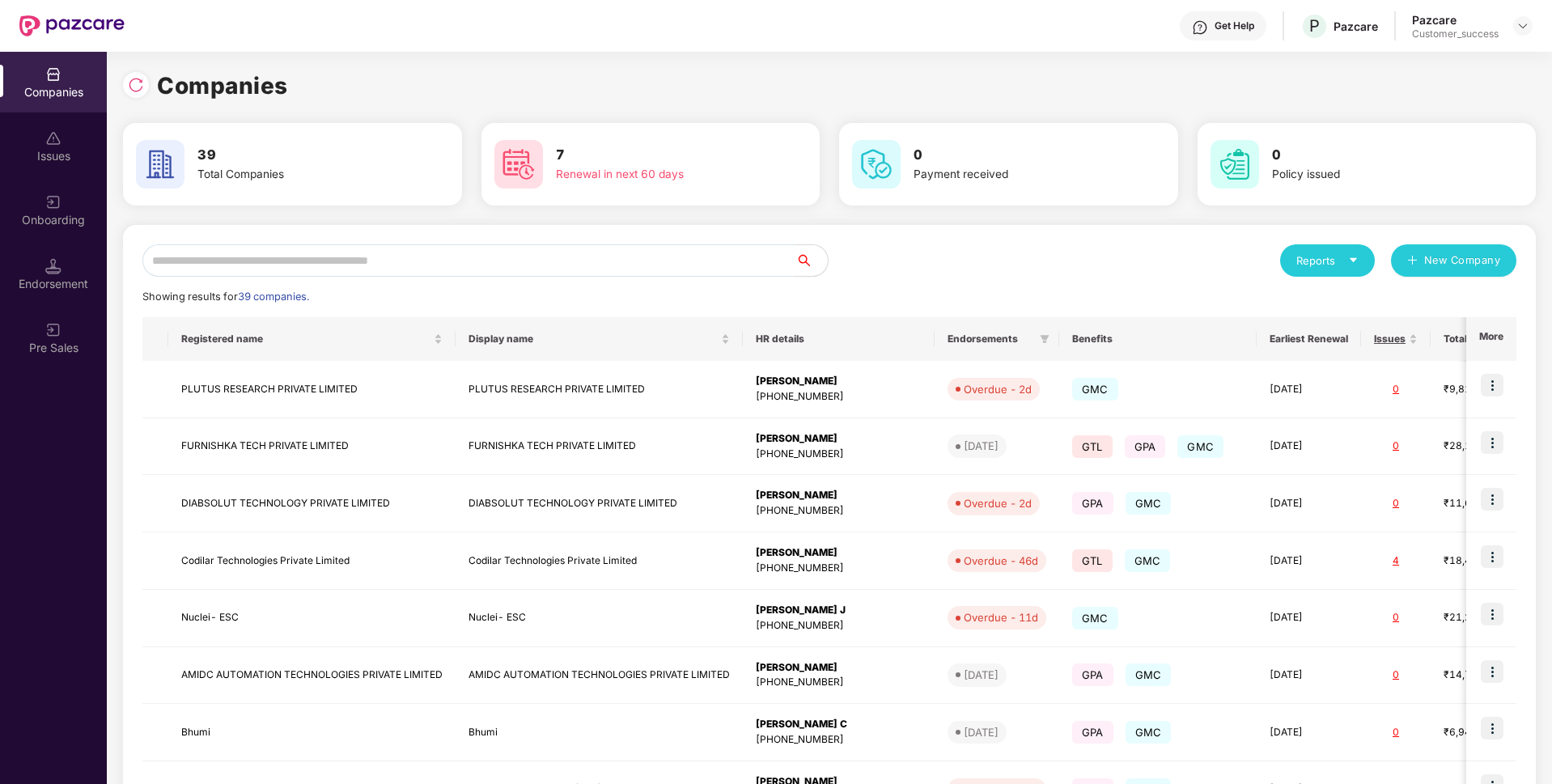
click at [384, 262] on input "text" at bounding box center [469, 261] width 653 height 33
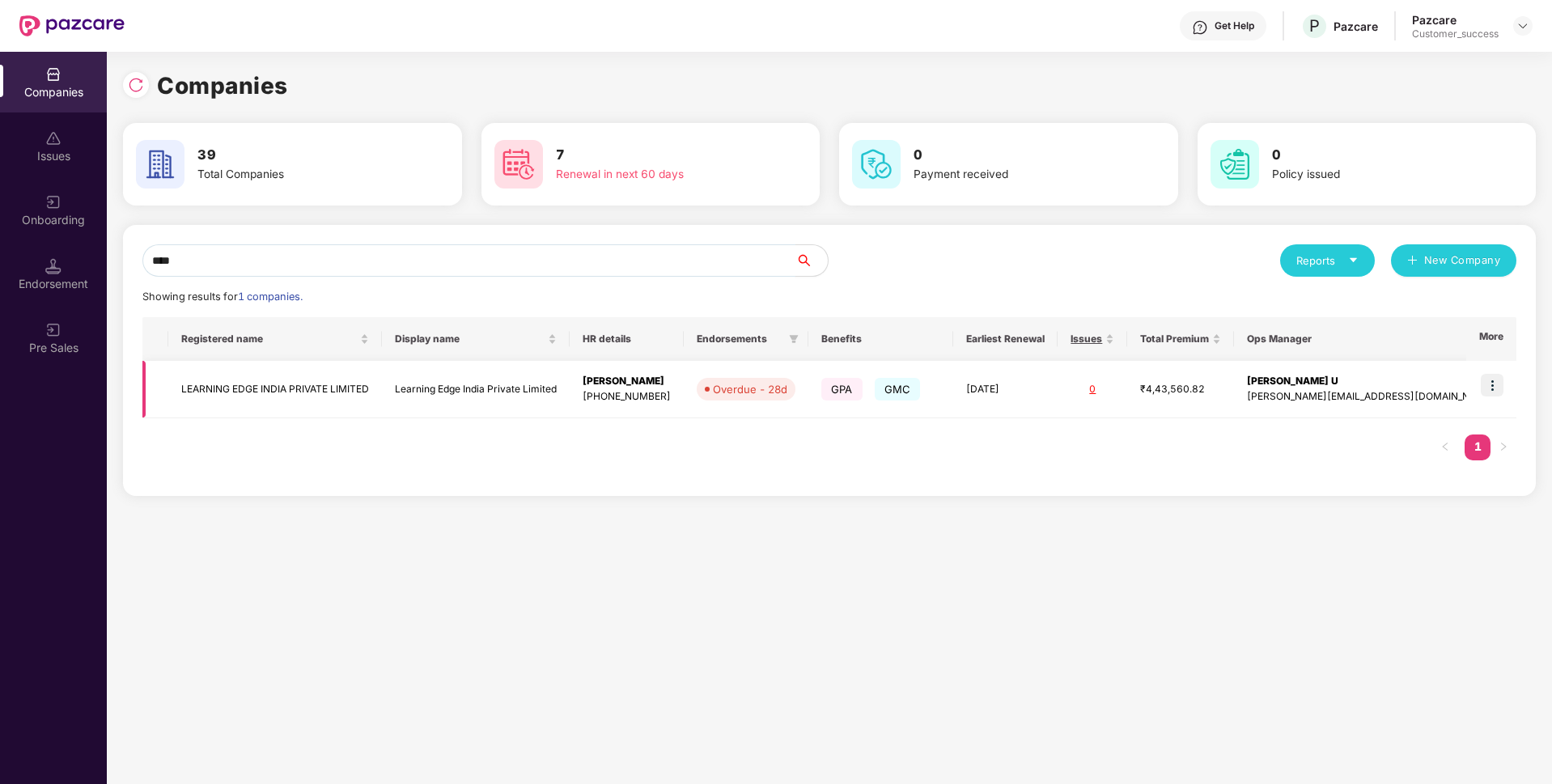
type input "****"
click at [247, 391] on td "LEARNING EDGE INDIA PRIVATE LIMITED" at bounding box center [275, 390] width 214 height 58
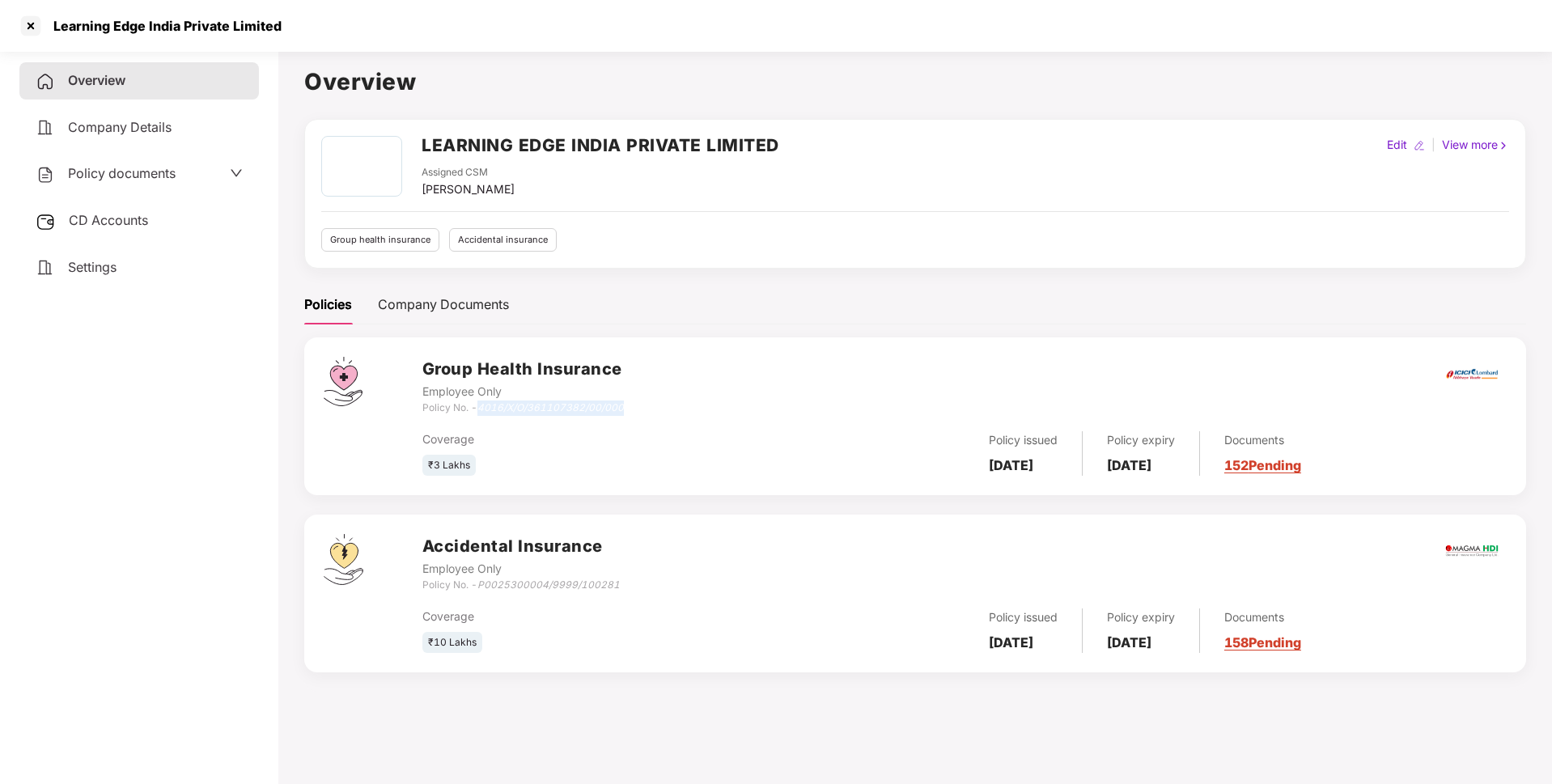
drag, startPoint x: 481, startPoint y: 406, endPoint x: 691, endPoint y: 406, distance: 210.0
click at [691, 406] on div "Group Health Insurance Employee Only Policy No. - 4016/X/O/361107382/00/000" at bounding box center [965, 386] width 1084 height 59
copy icon "4016/X/O/361107382/00/000"
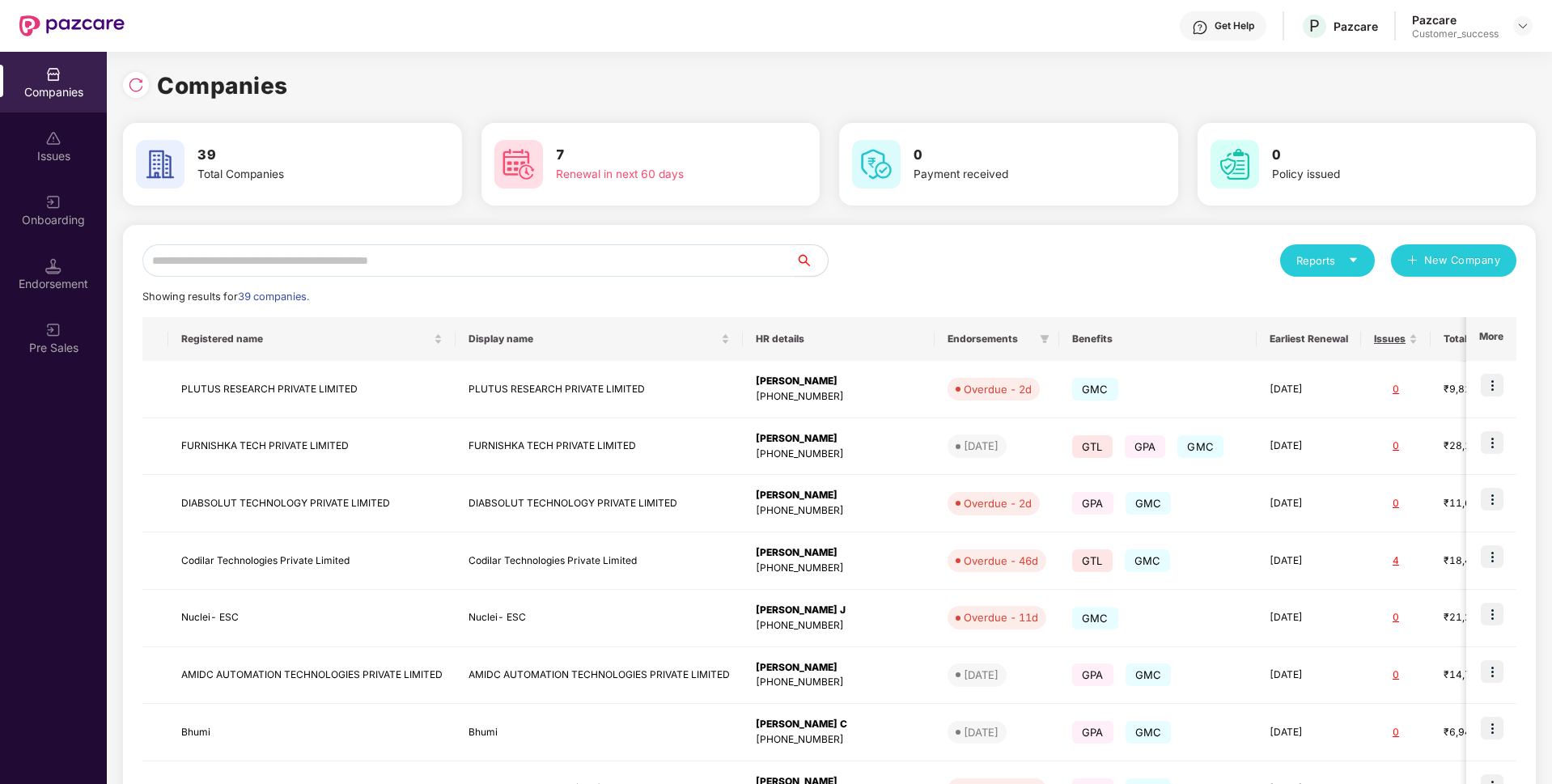
click at [412, 256] on input "text" at bounding box center [469, 261] width 653 height 33
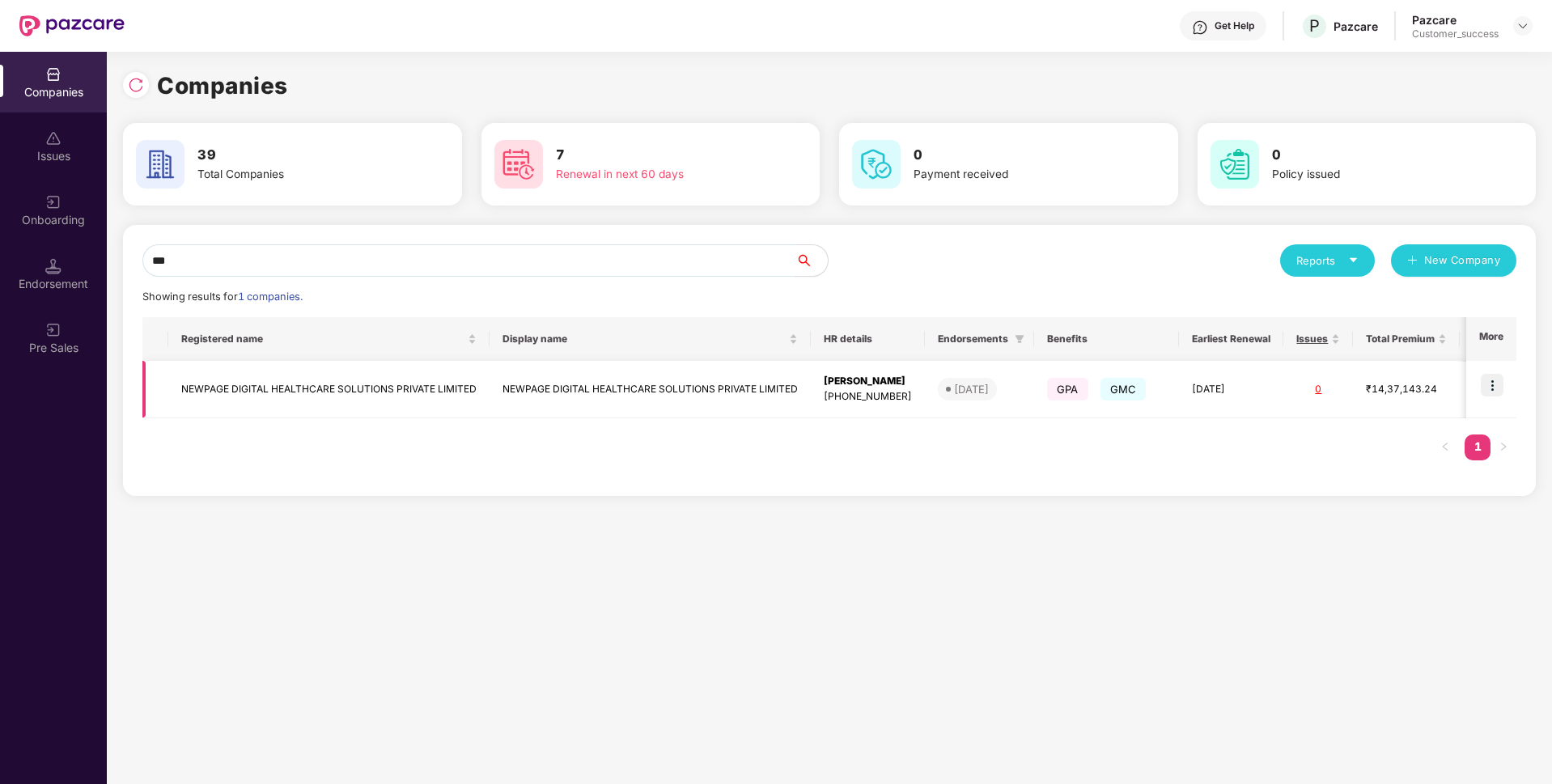
type input "***"
click at [1488, 390] on img at bounding box center [1491, 385] width 23 height 23
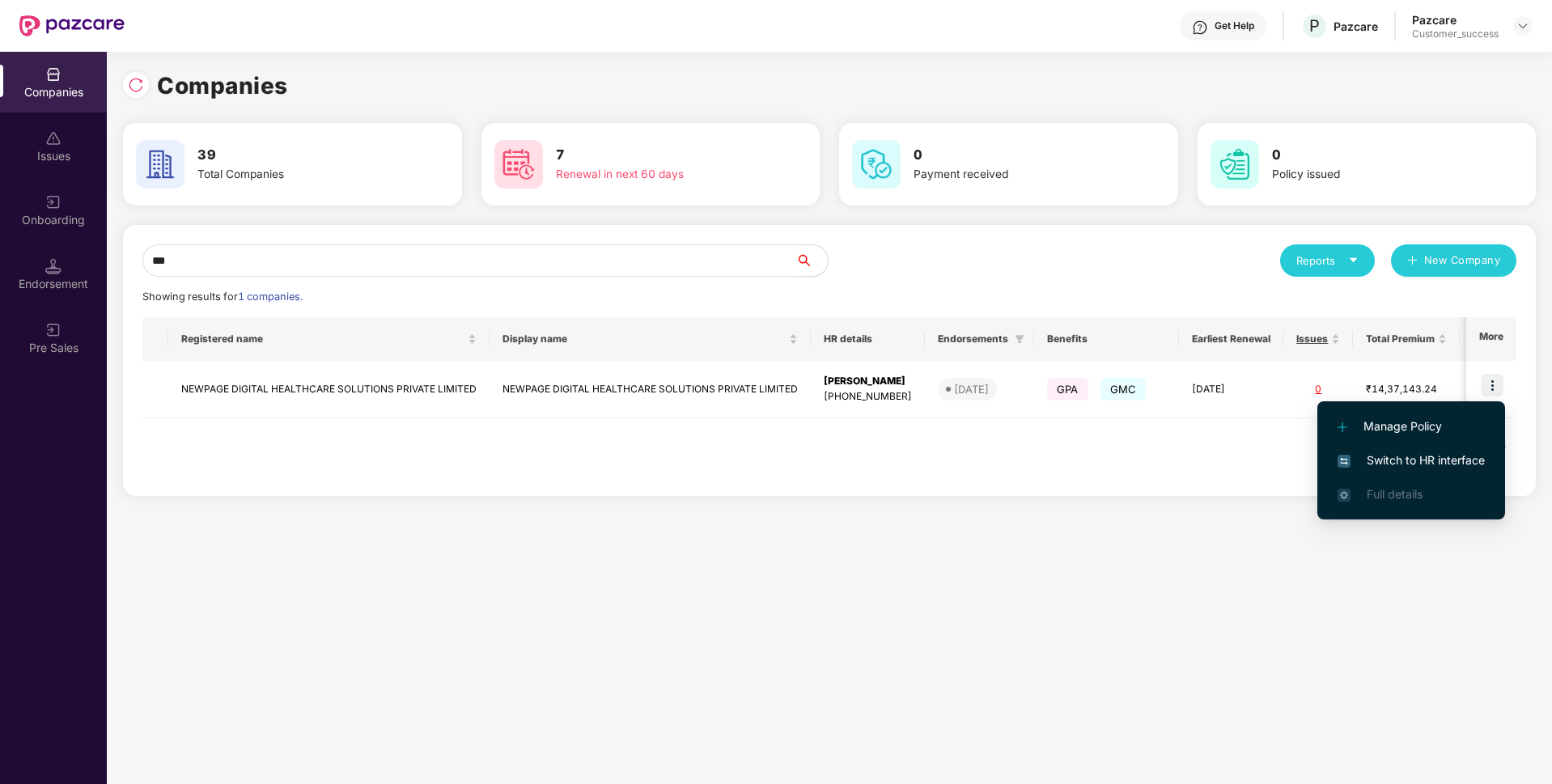
click at [1389, 454] on span "Switch to HR interface" at bounding box center [1411, 461] width 147 height 18
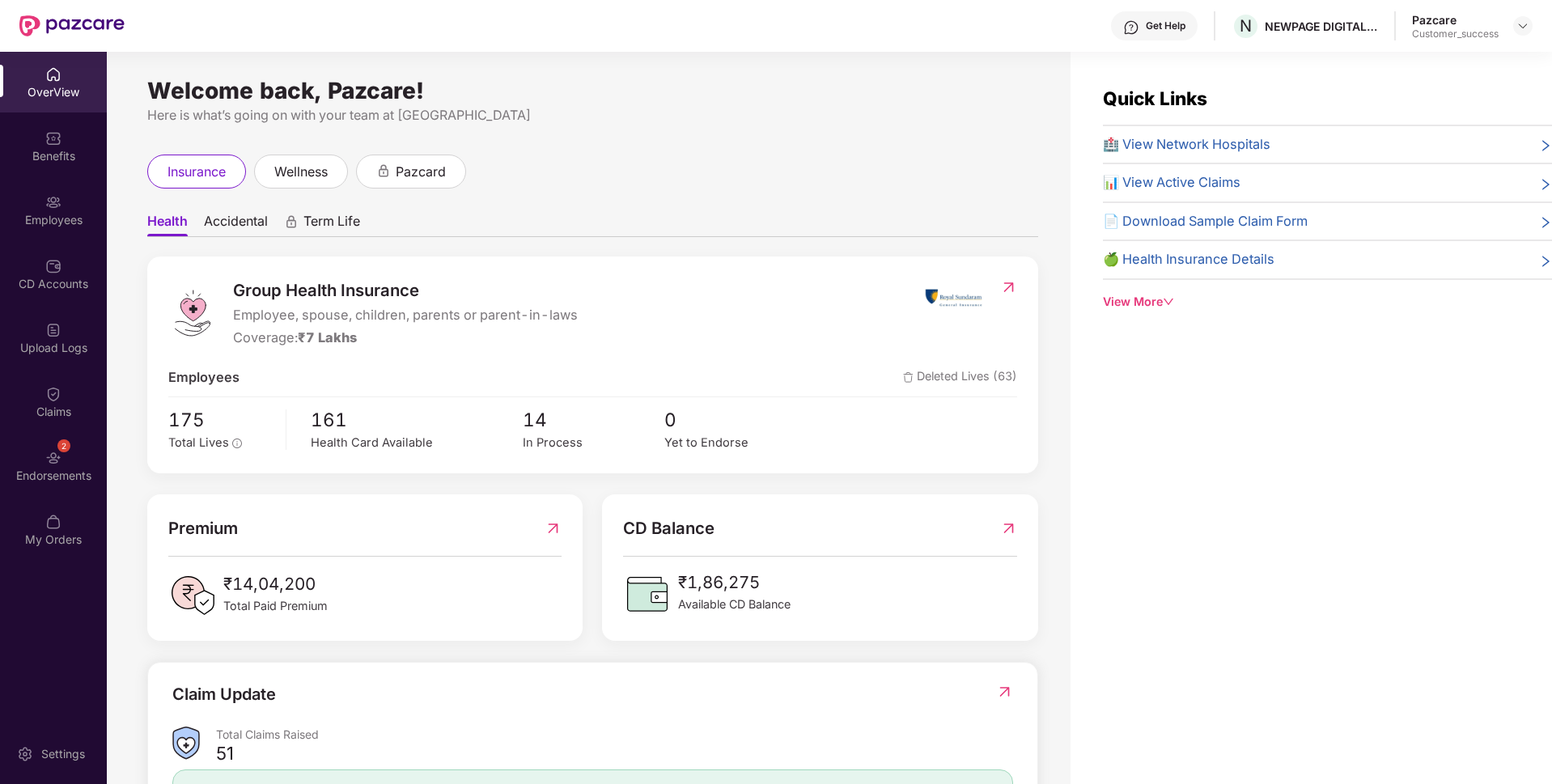
click at [46, 208] on img at bounding box center [53, 202] width 16 height 16
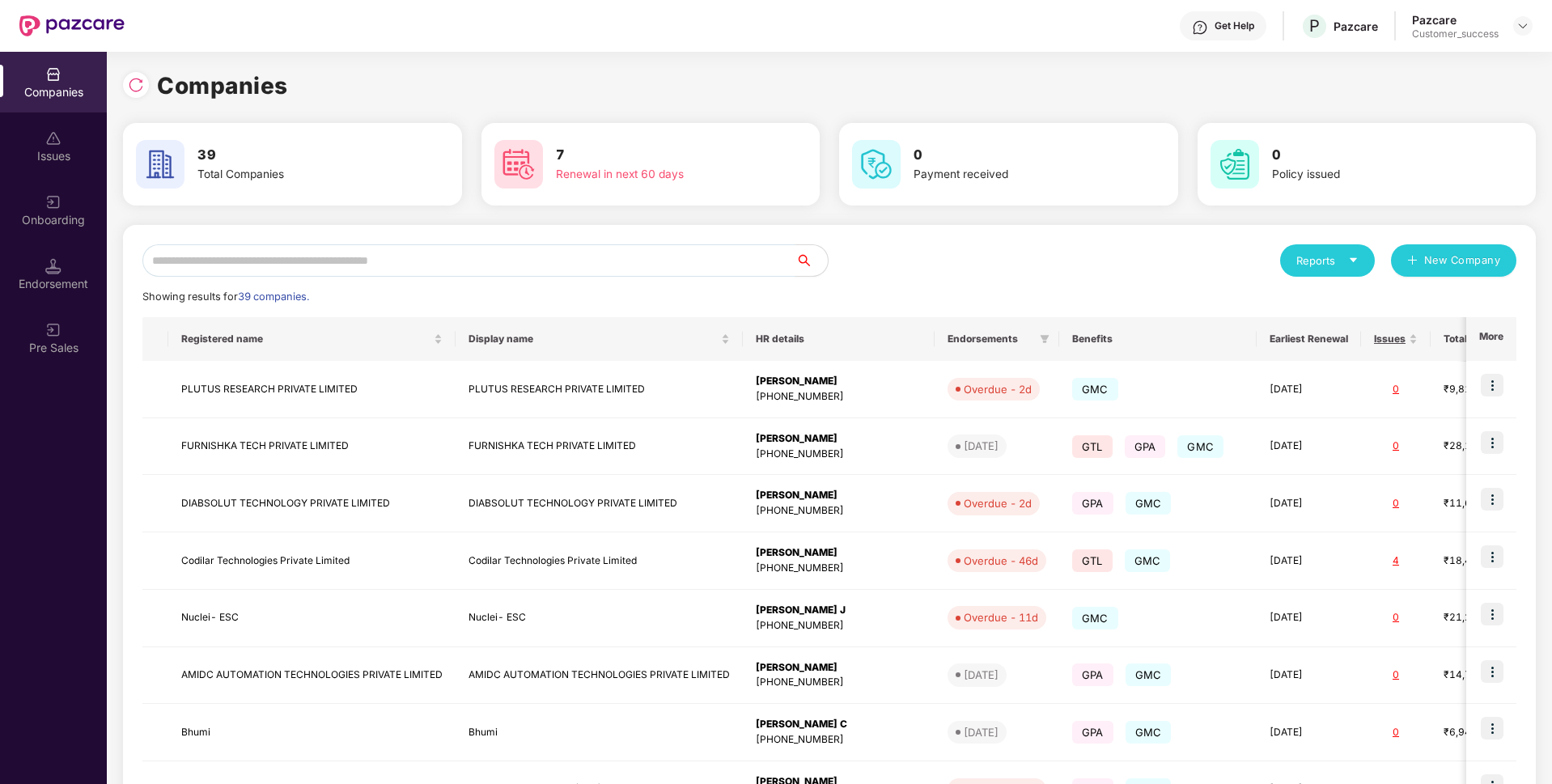
click at [378, 263] on input "text" at bounding box center [469, 261] width 653 height 33
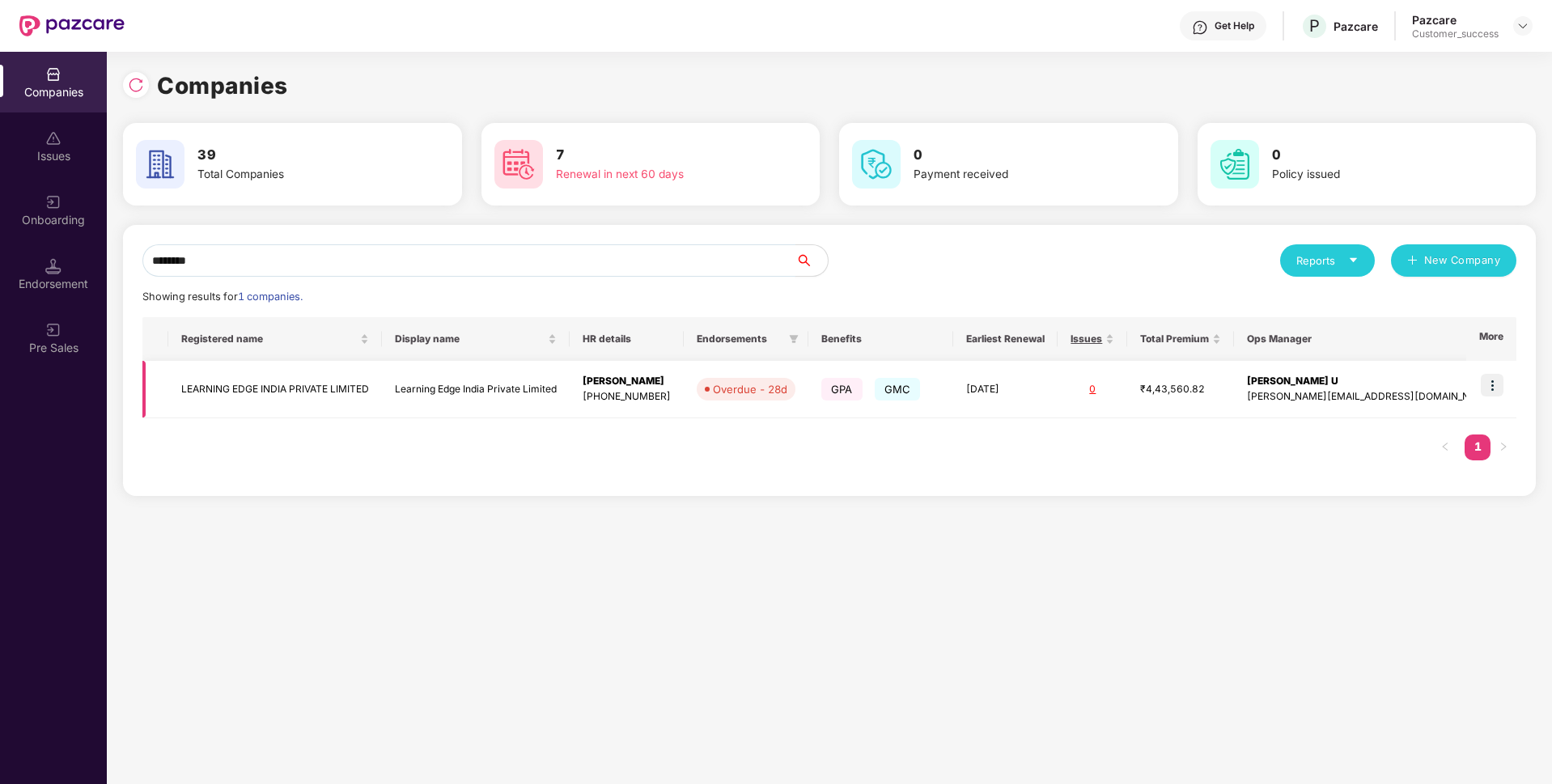
type input "********"
click at [1502, 384] on img at bounding box center [1491, 385] width 23 height 23
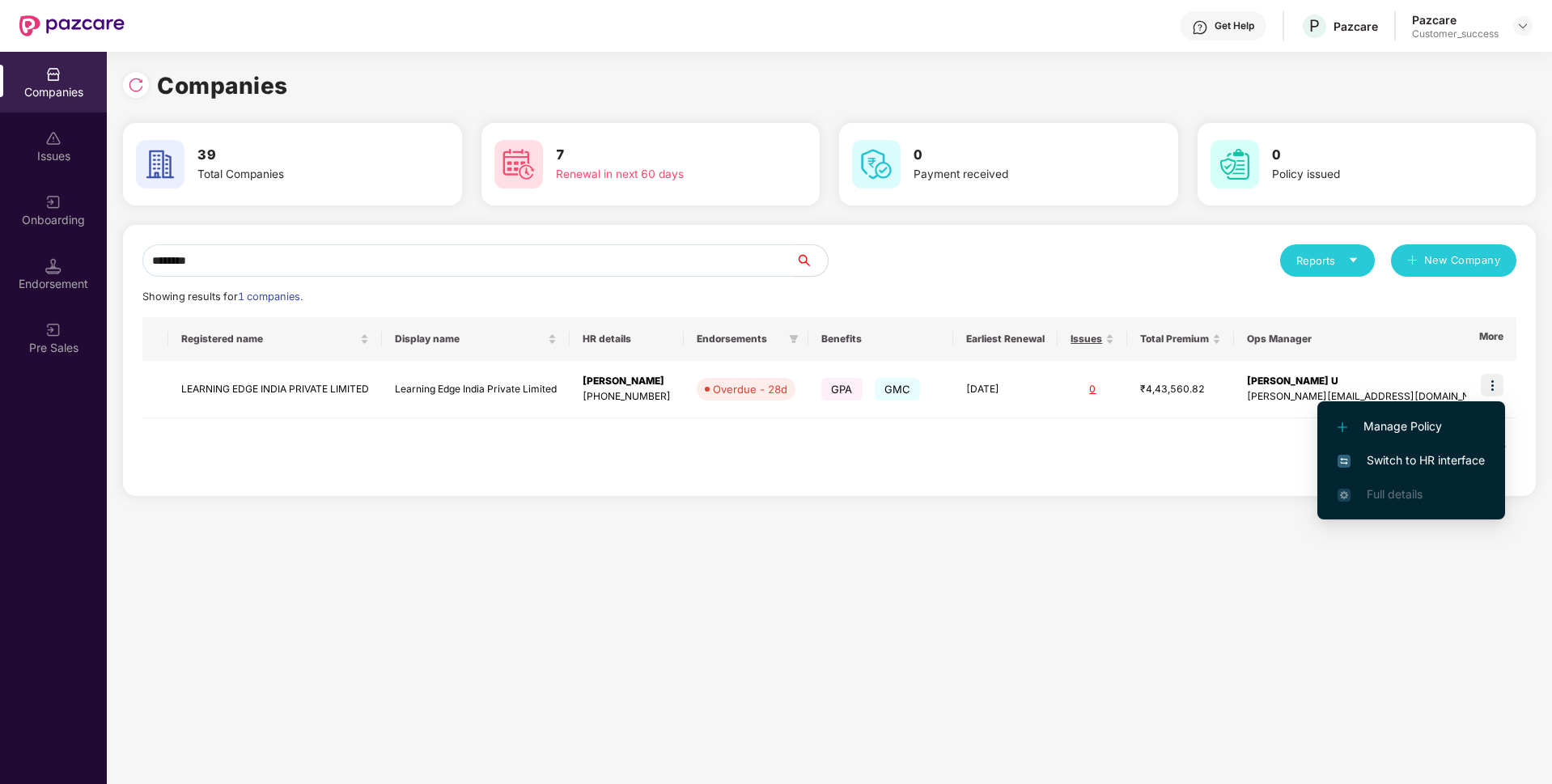
click at [1370, 454] on span "Switch to HR interface" at bounding box center [1411, 461] width 147 height 18
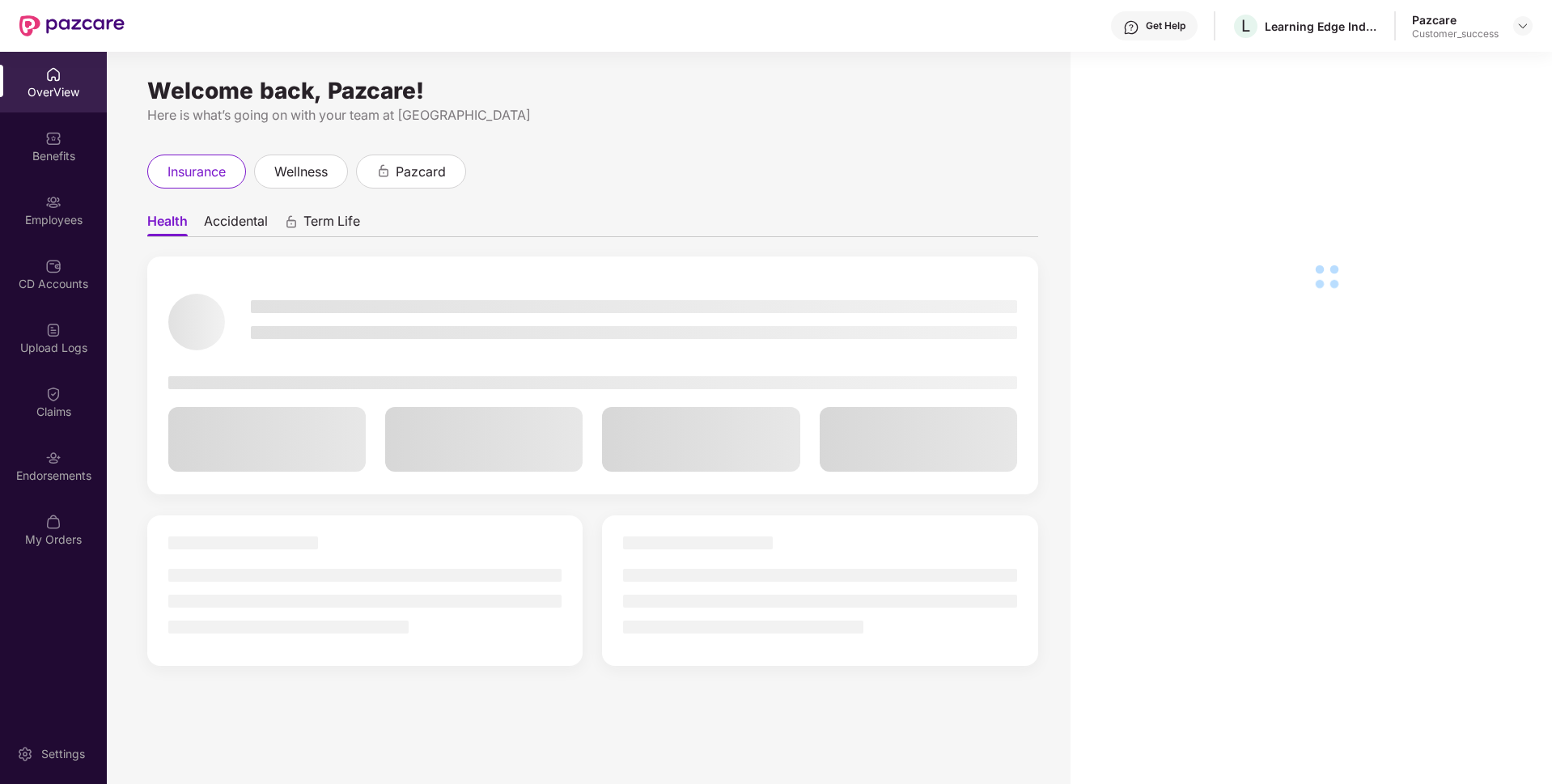
click at [3, 166] on div "Benefits" at bounding box center [53, 145] width 107 height 61
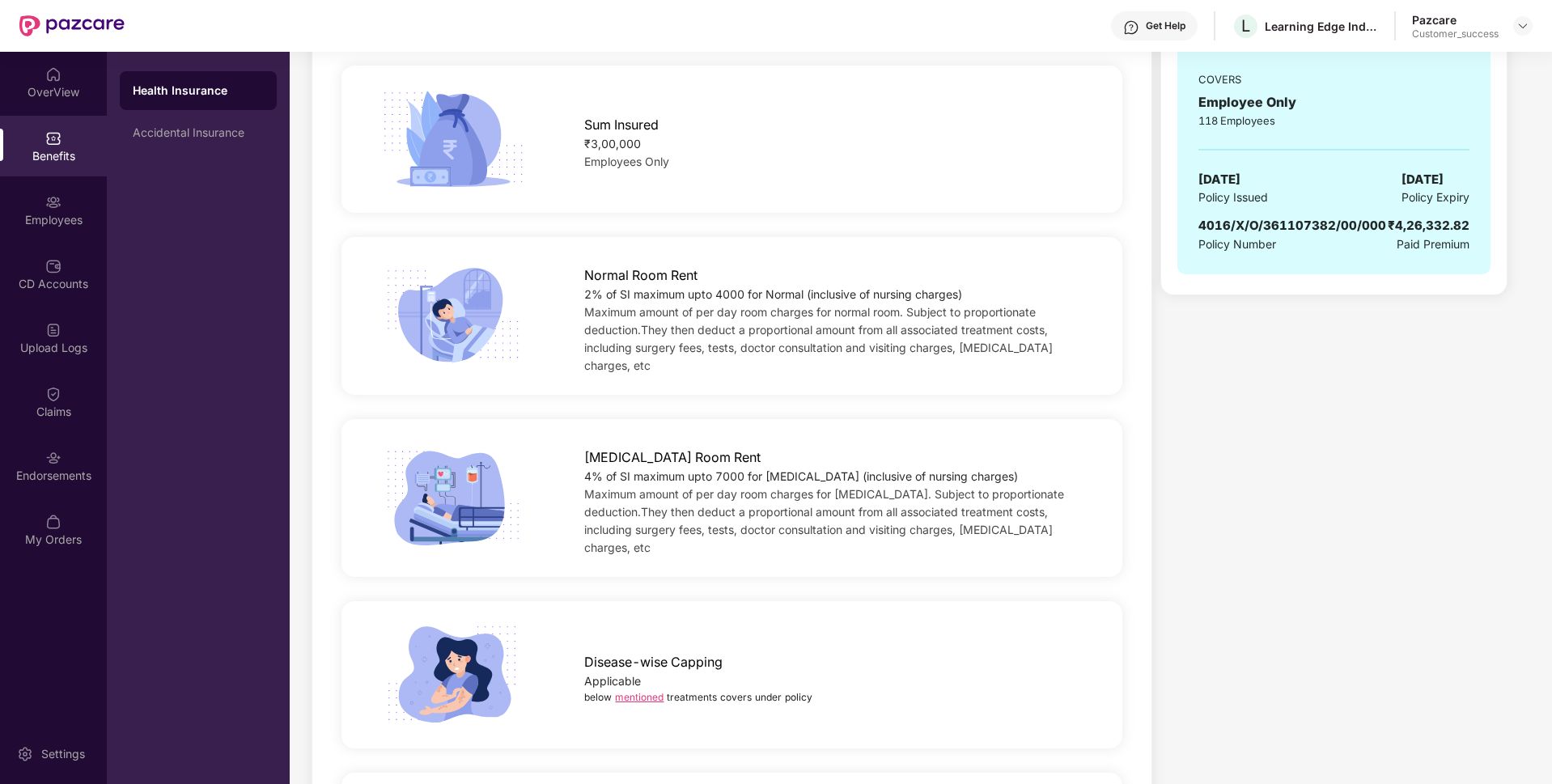
scroll to position [322, 0]
